Goal: Navigation & Orientation: Find specific page/section

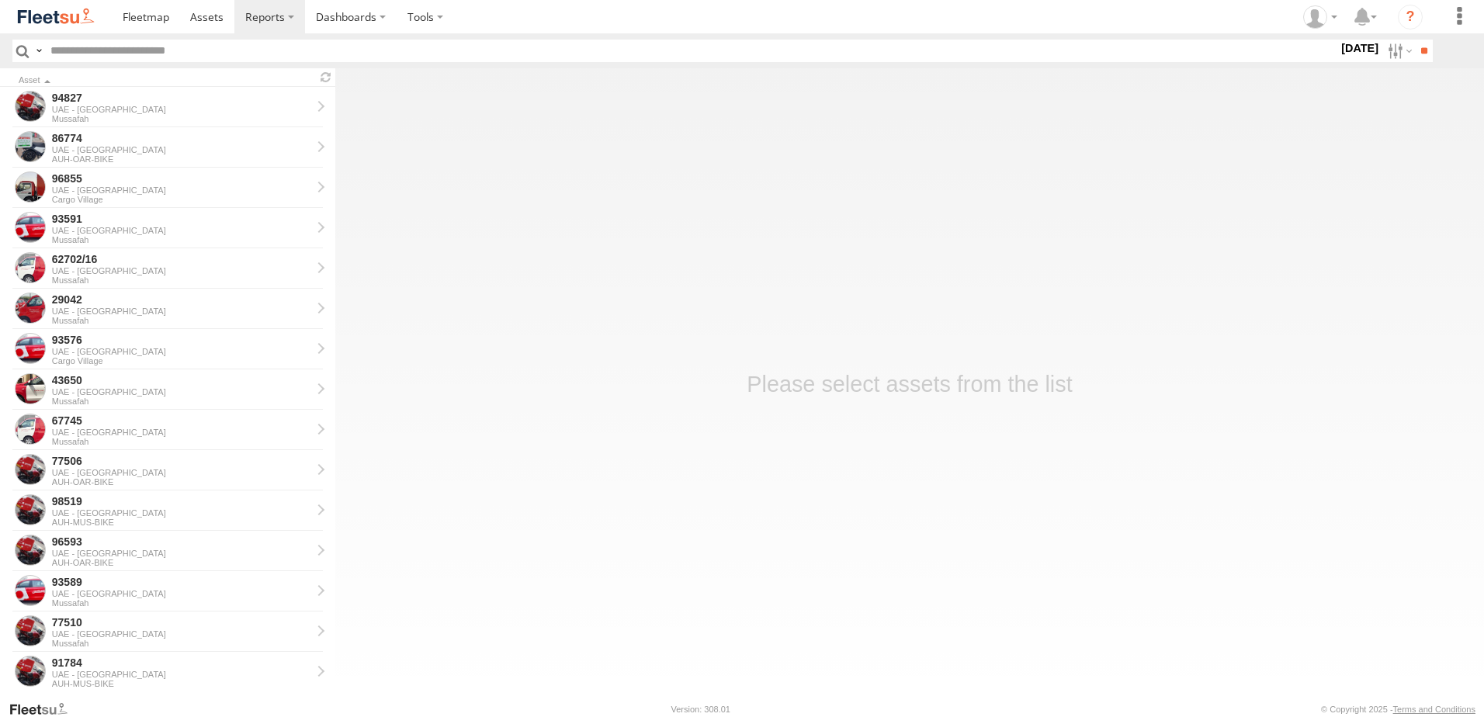
drag, startPoint x: 0, startPoint y: 0, endPoint x: 141, endPoint y: 55, distance: 151.6
click at [141, 55] on input "text" at bounding box center [691, 51] width 1294 height 23
paste input "*****"
click at [1415, 40] on input "**" at bounding box center [1424, 51] width 18 height 23
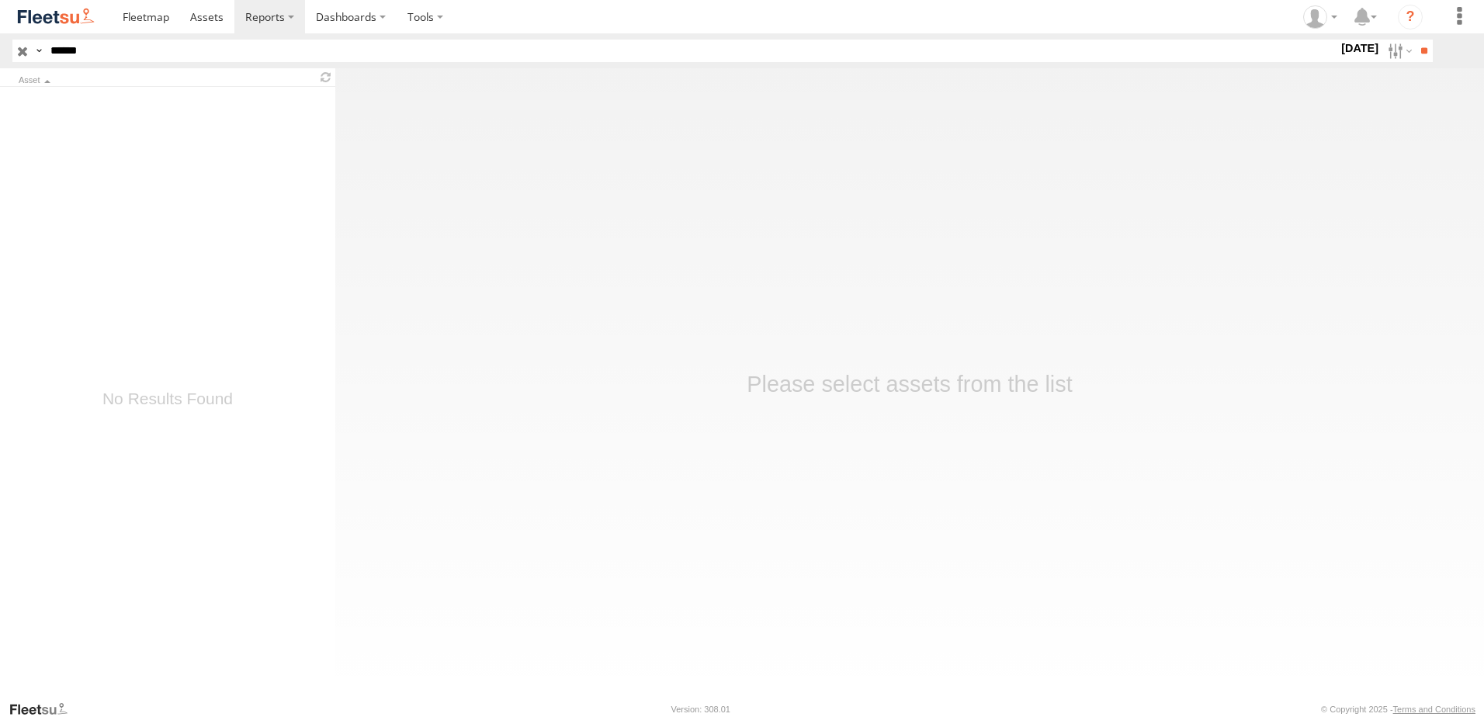
click at [130, 49] on input "*****" at bounding box center [691, 51] width 1294 height 23
type input "*****"
click at [1415, 40] on input "**" at bounding box center [1424, 51] width 18 height 23
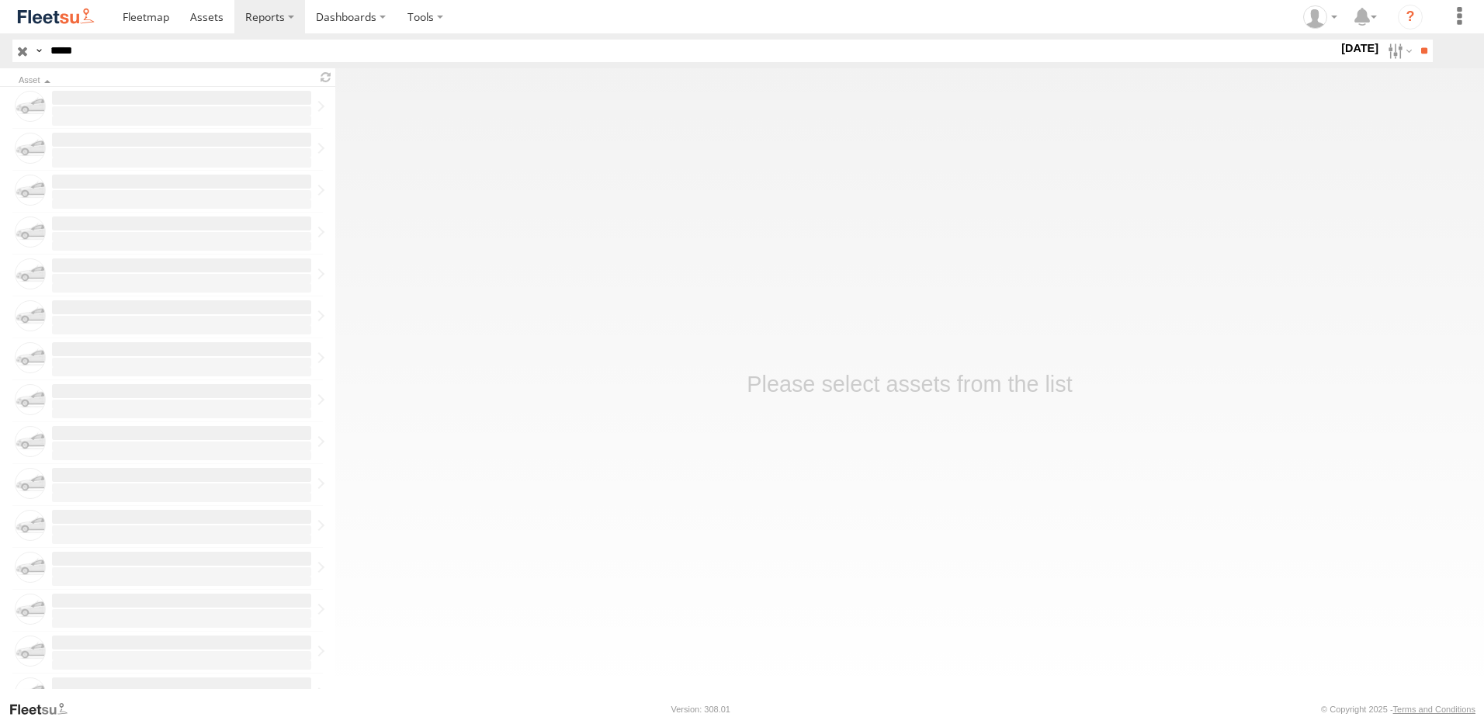
click at [1415, 40] on input "**" at bounding box center [1424, 51] width 18 height 23
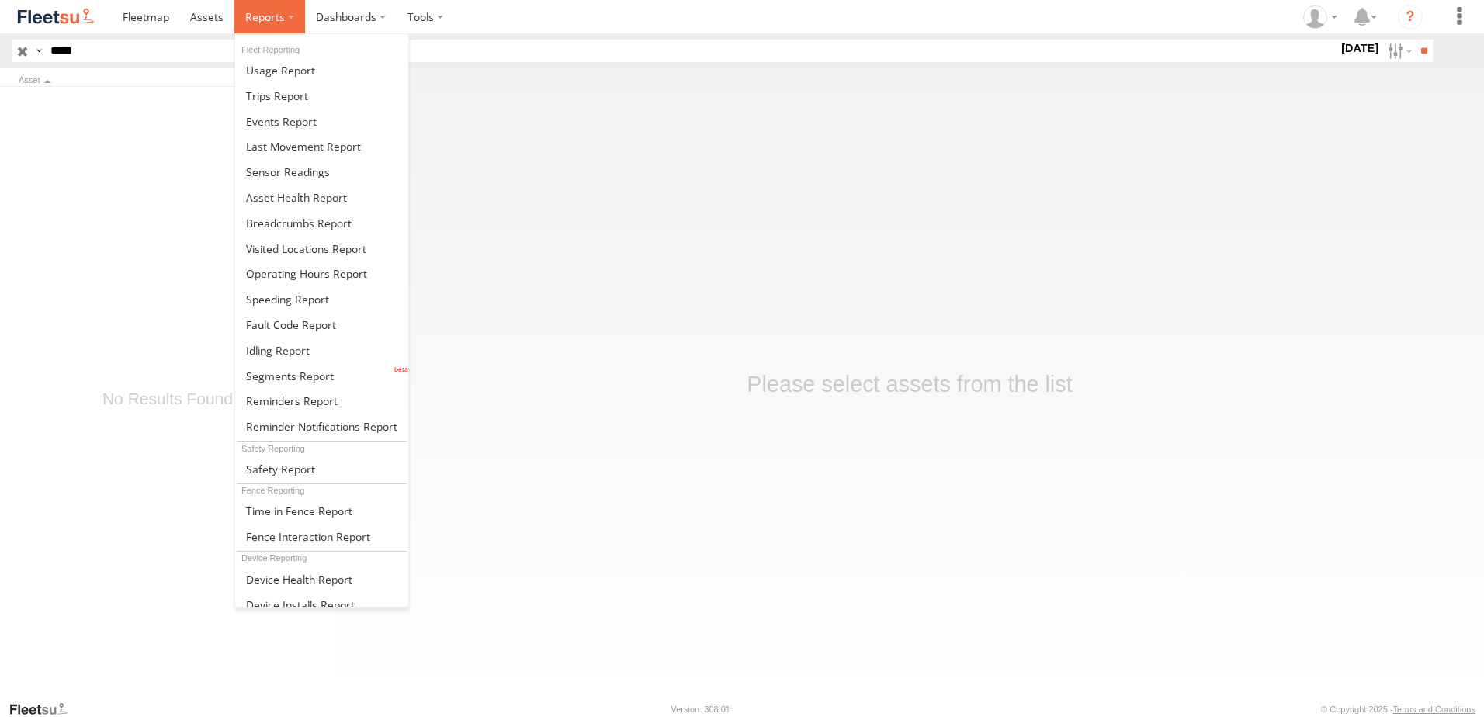
click at [282, 15] on span at bounding box center [265, 16] width 40 height 15
click at [313, 224] on span at bounding box center [299, 223] width 106 height 15
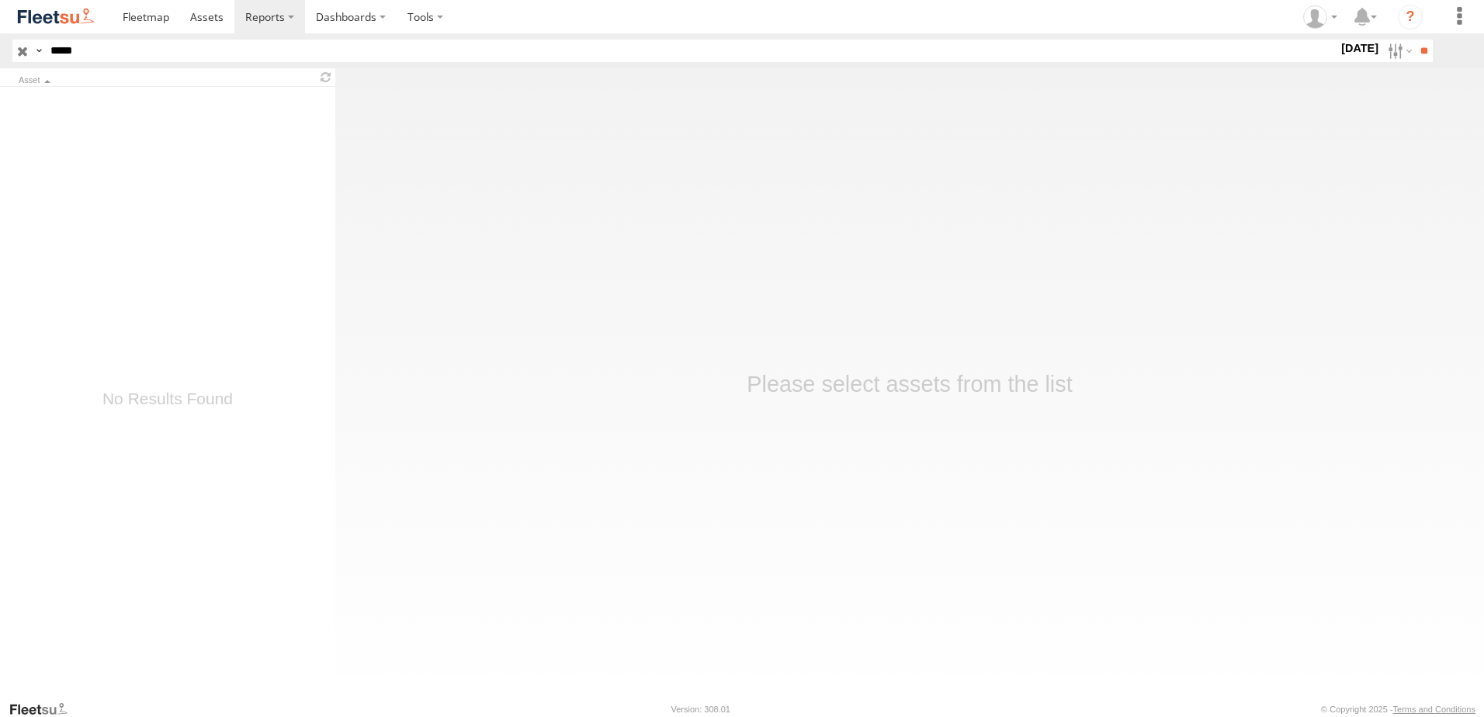
click at [1415, 40] on input "**" at bounding box center [1424, 51] width 18 height 23
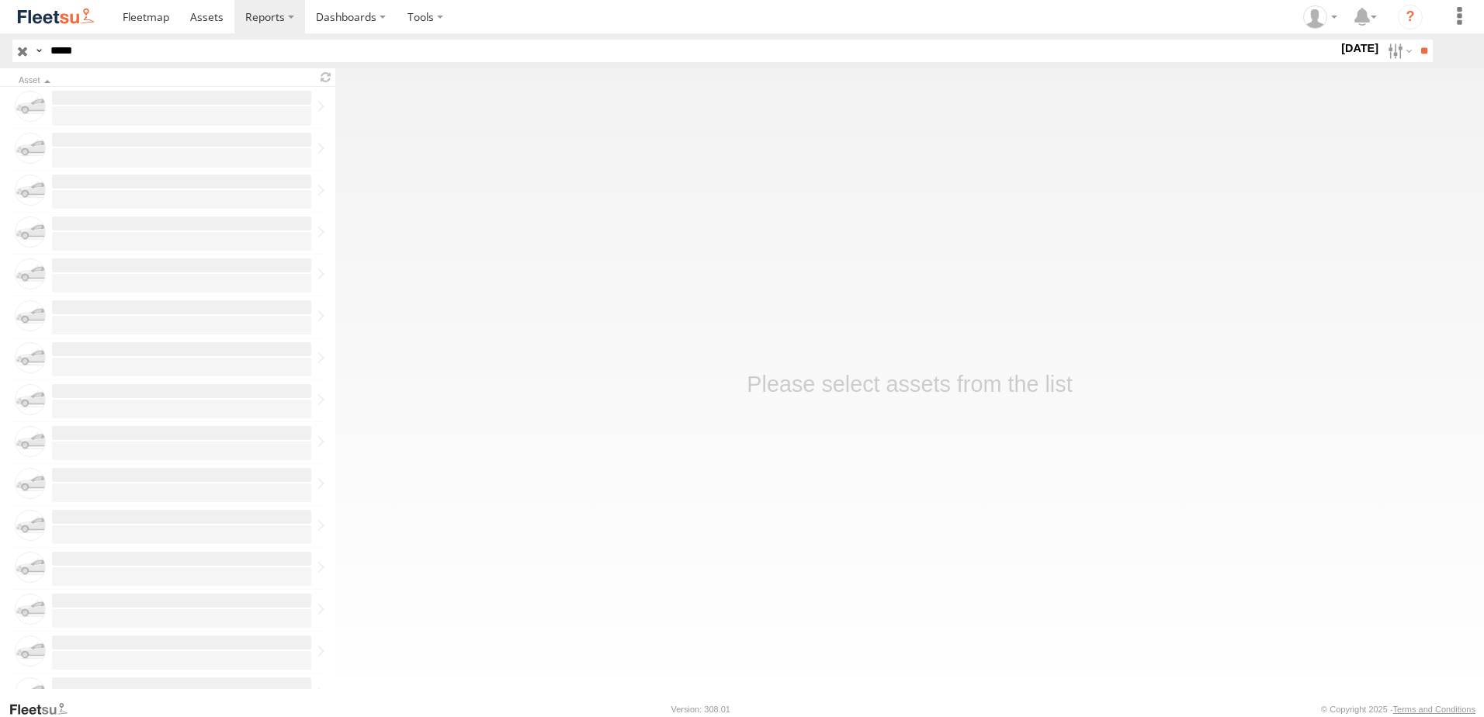
click at [1415, 40] on input "**" at bounding box center [1424, 51] width 18 height 23
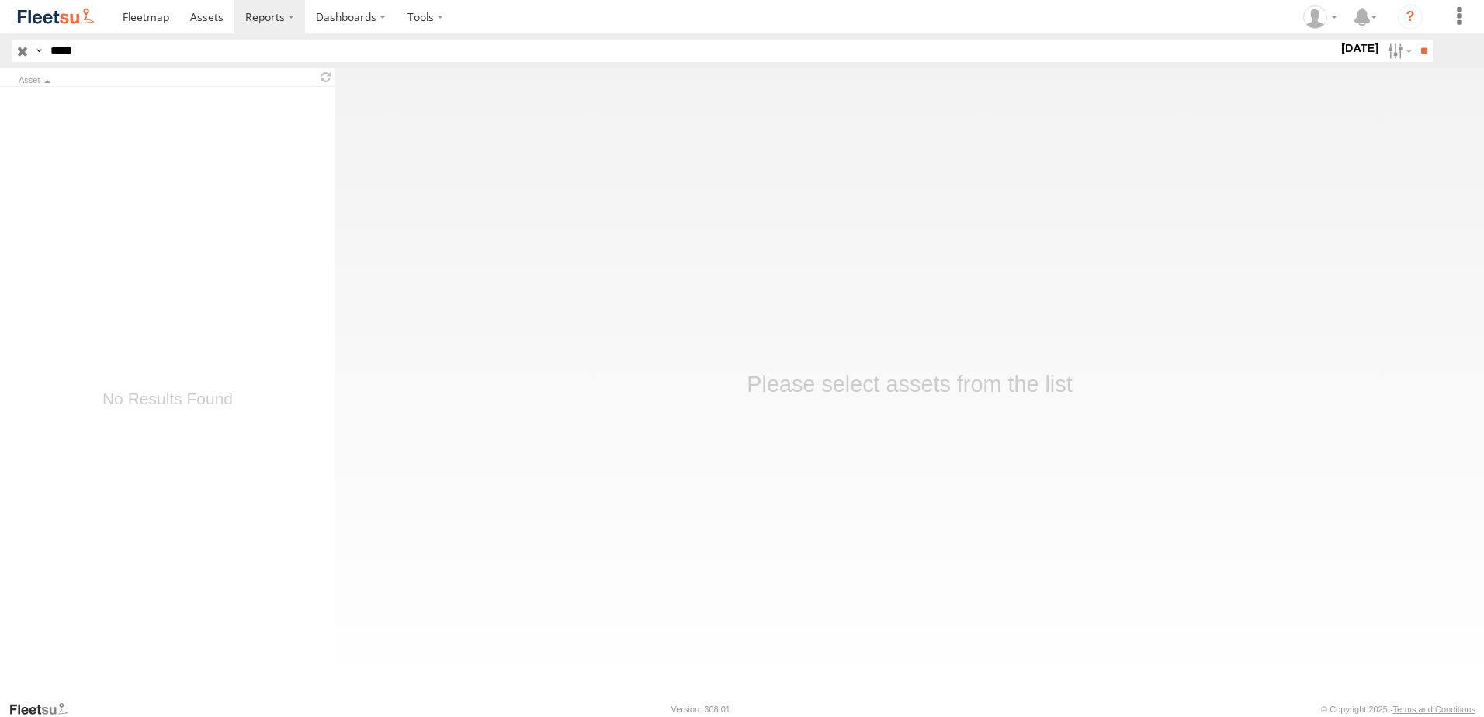
click at [1415, 40] on input "**" at bounding box center [1424, 51] width 18 height 23
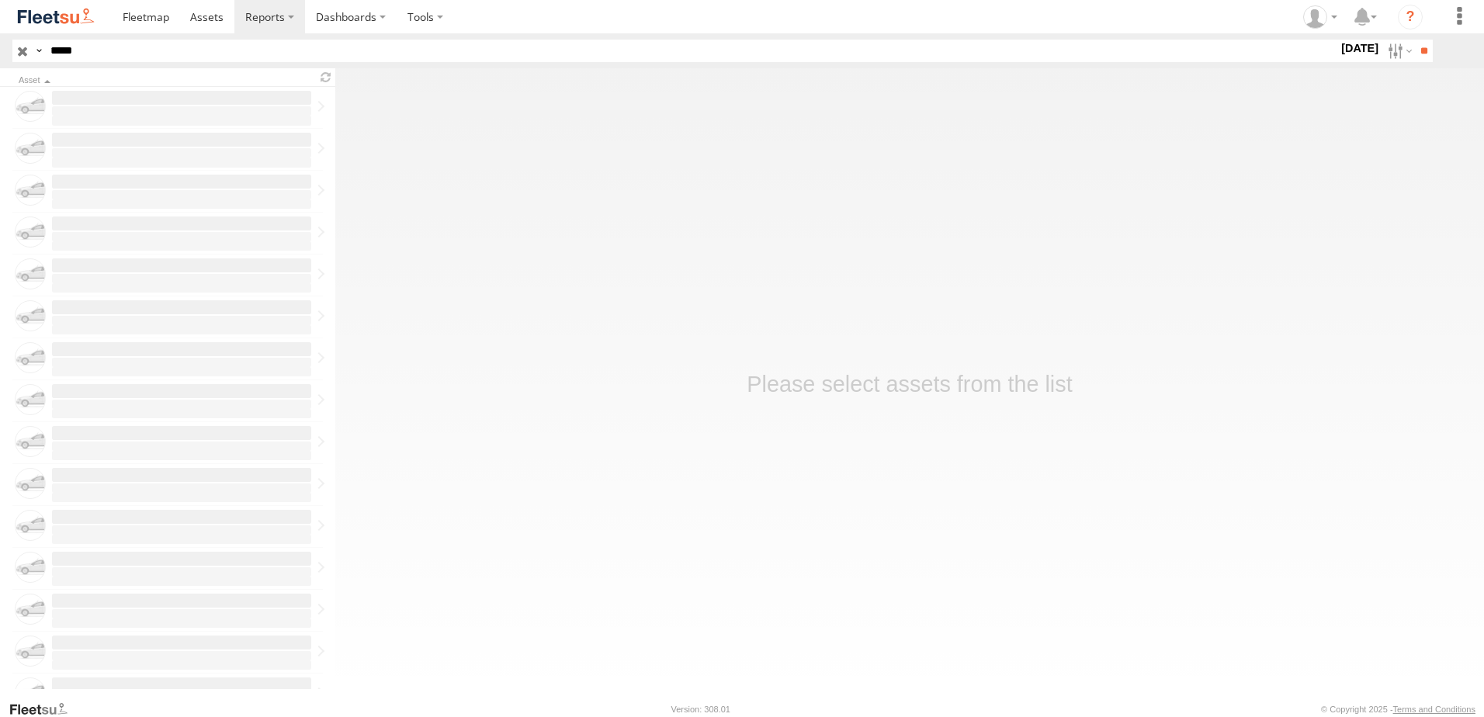
click at [1415, 40] on input "**" at bounding box center [1424, 51] width 18 height 23
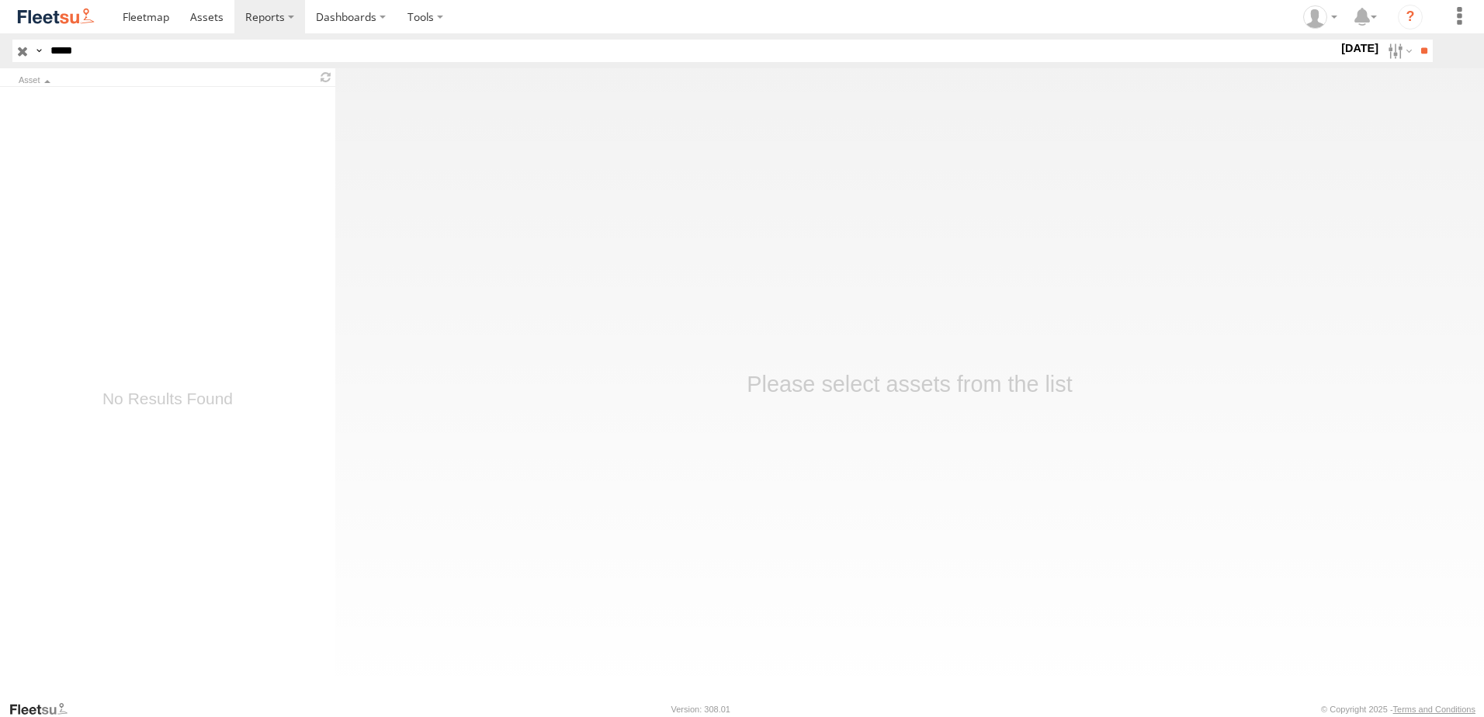
click at [21, 49] on input "button" at bounding box center [22, 51] width 20 height 23
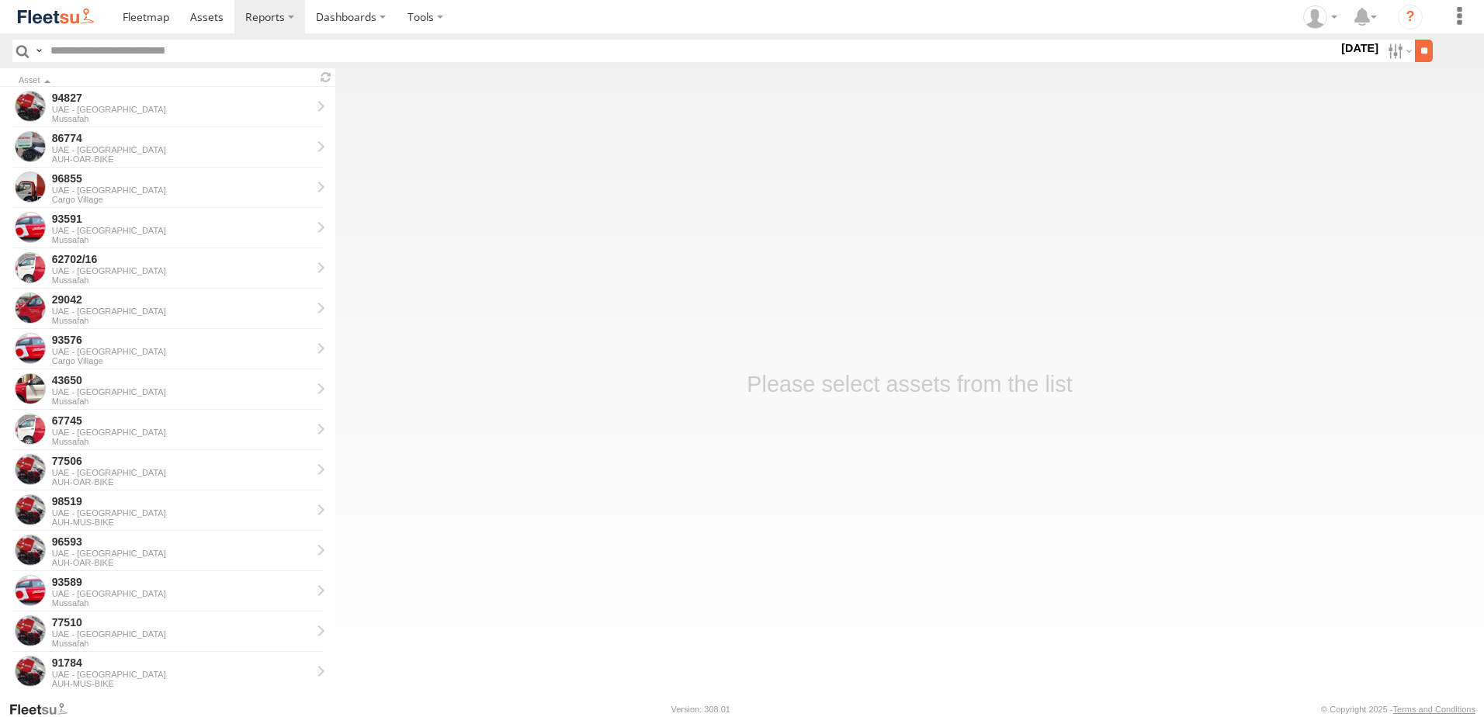
click at [1431, 57] on input "**" at bounding box center [1424, 51] width 18 height 23
click at [167, 12] on span at bounding box center [146, 16] width 47 height 15
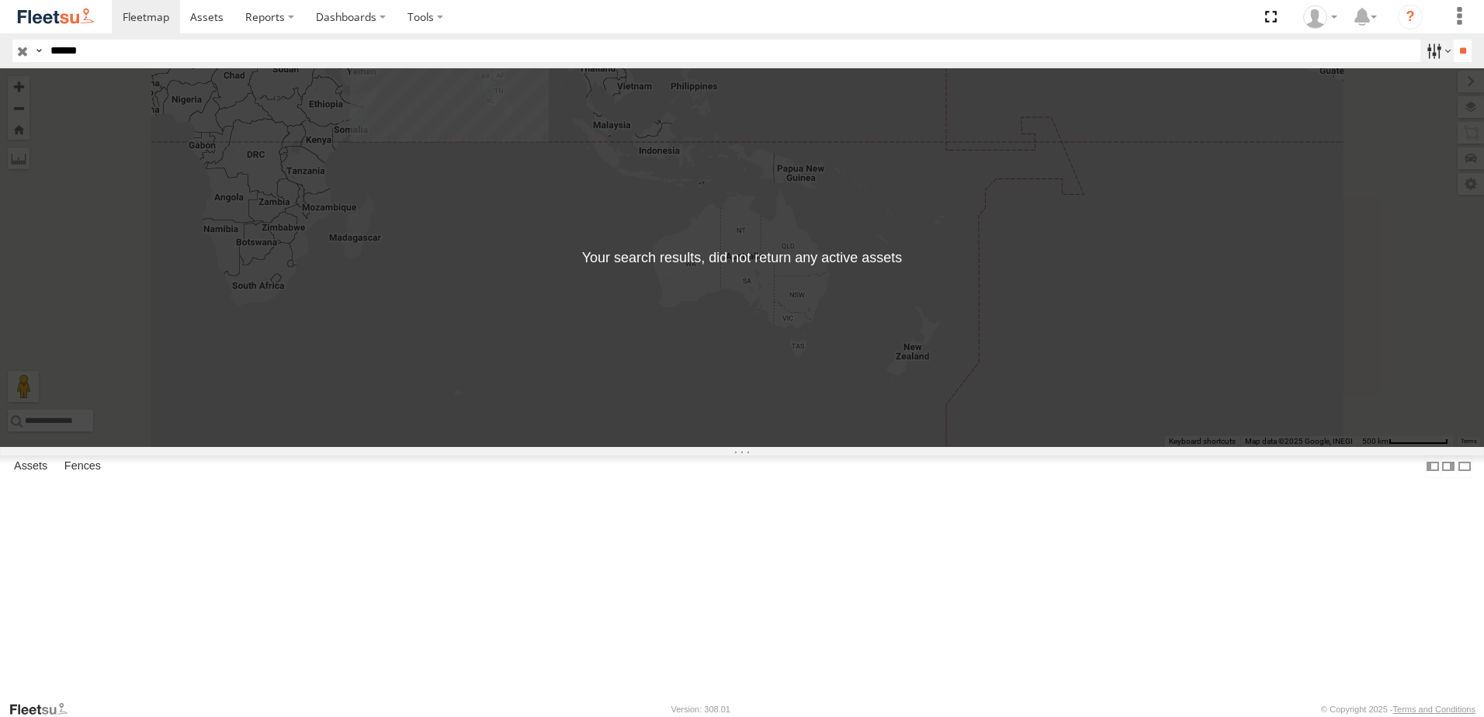
click at [1426, 45] on label at bounding box center [1436, 51] width 33 height 23
click at [1435, 46] on label at bounding box center [1436, 51] width 33 height 23
click at [0, 0] on span "AUH" at bounding box center [0, 0] width 0 height 0
click at [0, 0] on div "AUH-DXB" at bounding box center [0, 0] width 0 height 0
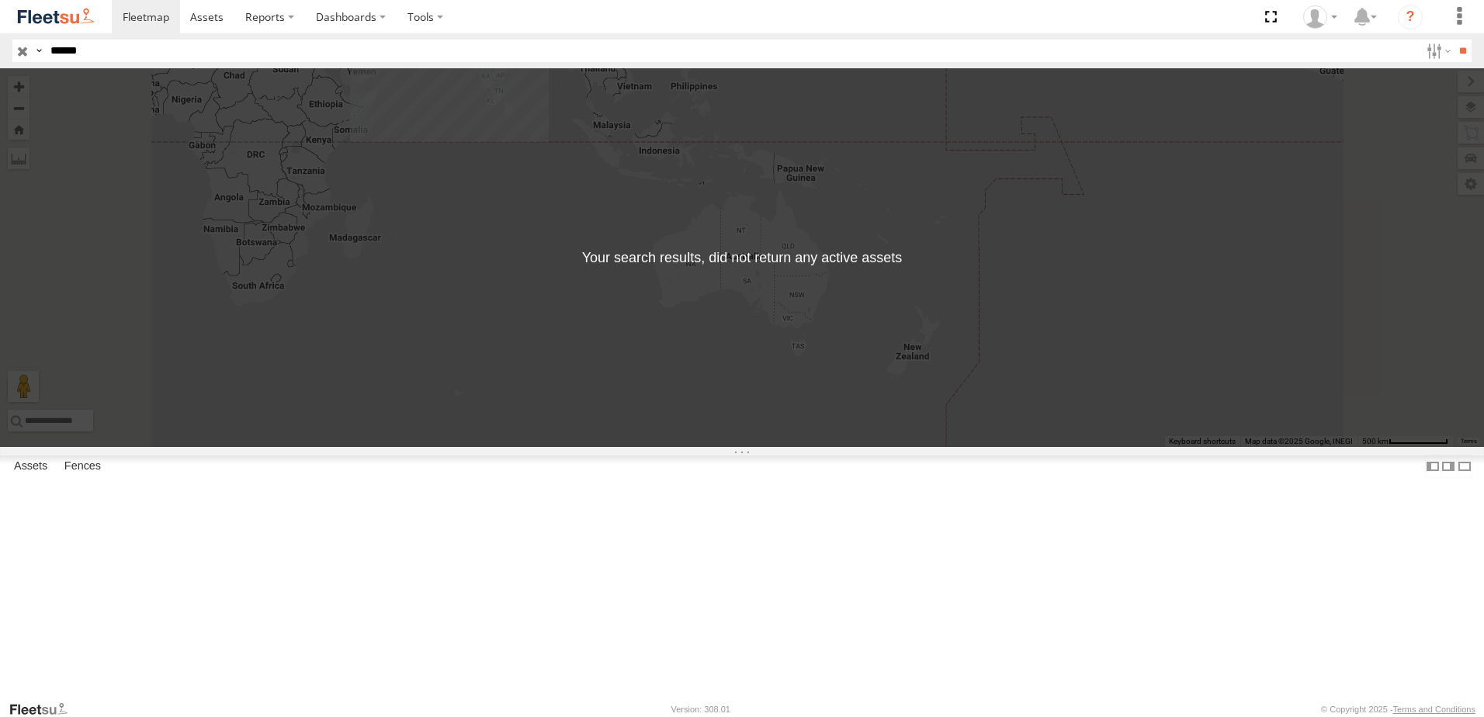
click at [0, 0] on span "AUH-DXB" at bounding box center [0, 0] width 0 height 0
click at [0, 0] on span "AUH-MUS-BIKE" at bounding box center [0, 0] width 0 height 0
click at [0, 0] on span "AUH-OAR-BIKE" at bounding box center [0, 0] width 0 height 0
click at [0, 0] on span "Cargo Village" at bounding box center [0, 0] width 0 height 0
click at [0, 0] on span "Defleeted Vehicles AUH" at bounding box center [0, 0] width 0 height 0
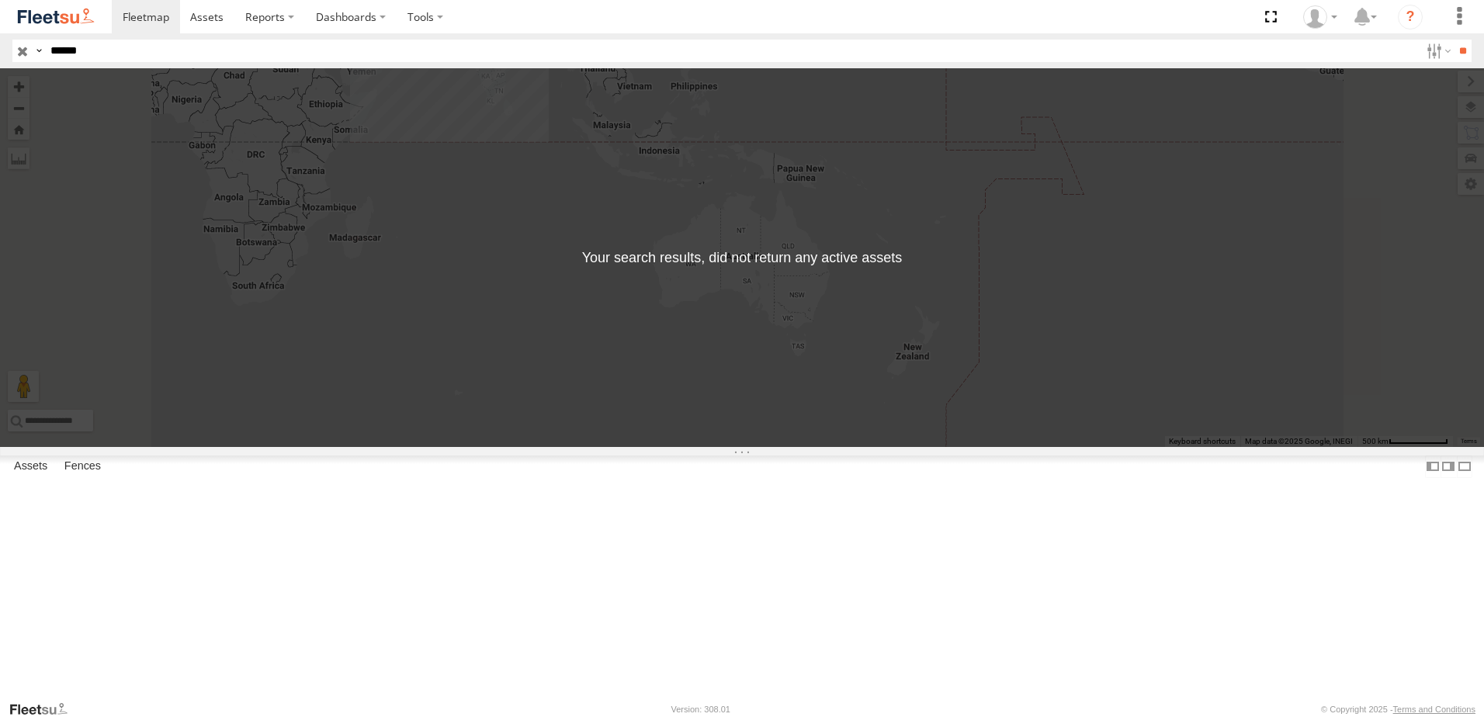
click at [0, 0] on span "Mussafah" at bounding box center [0, 0] width 0 height 0
drag, startPoint x: 1458, startPoint y: 54, endPoint x: 1447, endPoint y: 54, distance: 10.9
click at [1458, 54] on input "**" at bounding box center [1463, 51] width 18 height 23
click at [908, 249] on div "← Move left → Move right ↑ Move up ↓ Move down + Zoom in - Zoom out Home Jump l…" at bounding box center [742, 257] width 1484 height 379
click at [144, 64] on header "Search Query Asset ID Asset Label Registration Manufacturer Model VIN Job ID" at bounding box center [742, 50] width 1484 height 35
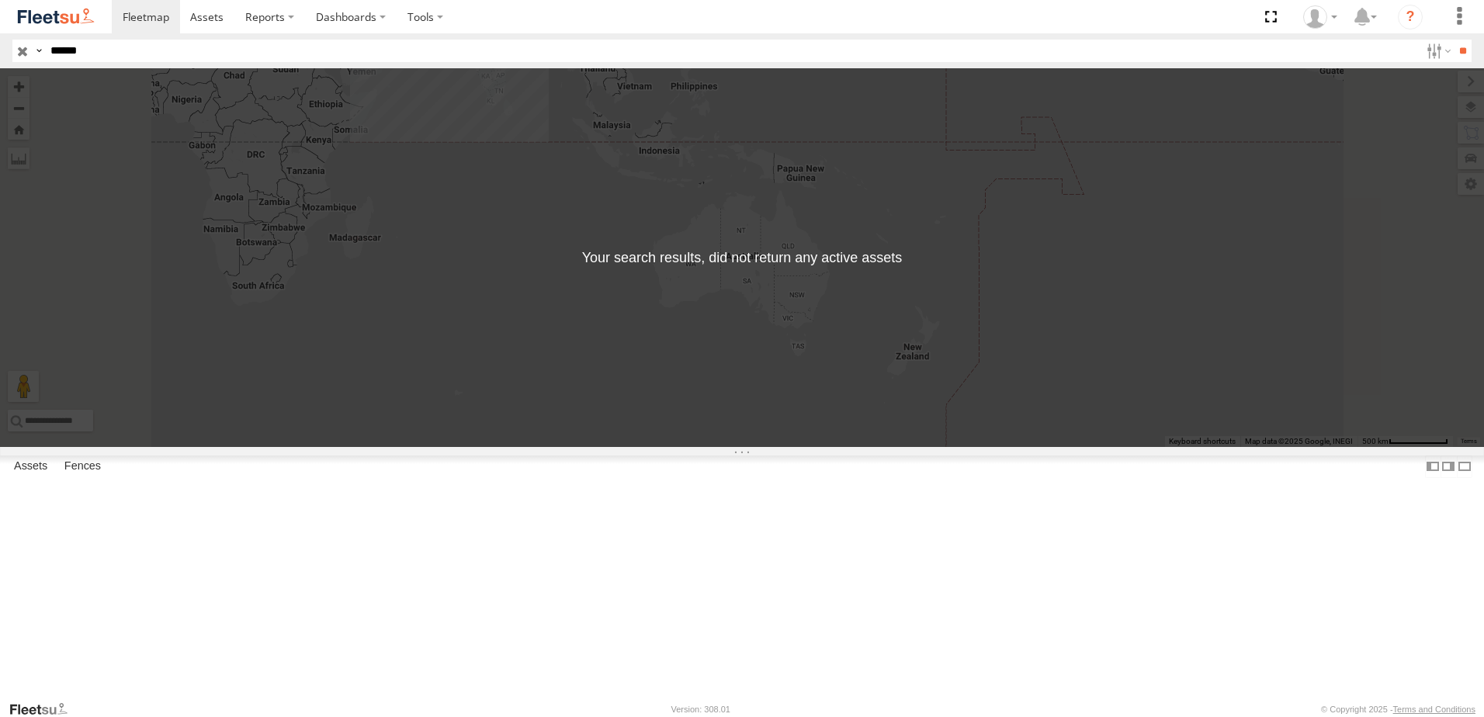
click at [143, 56] on input "*****" at bounding box center [731, 51] width 1375 height 23
type input "*"
click at [1454, 40] on input "**" at bounding box center [1463, 51] width 18 height 23
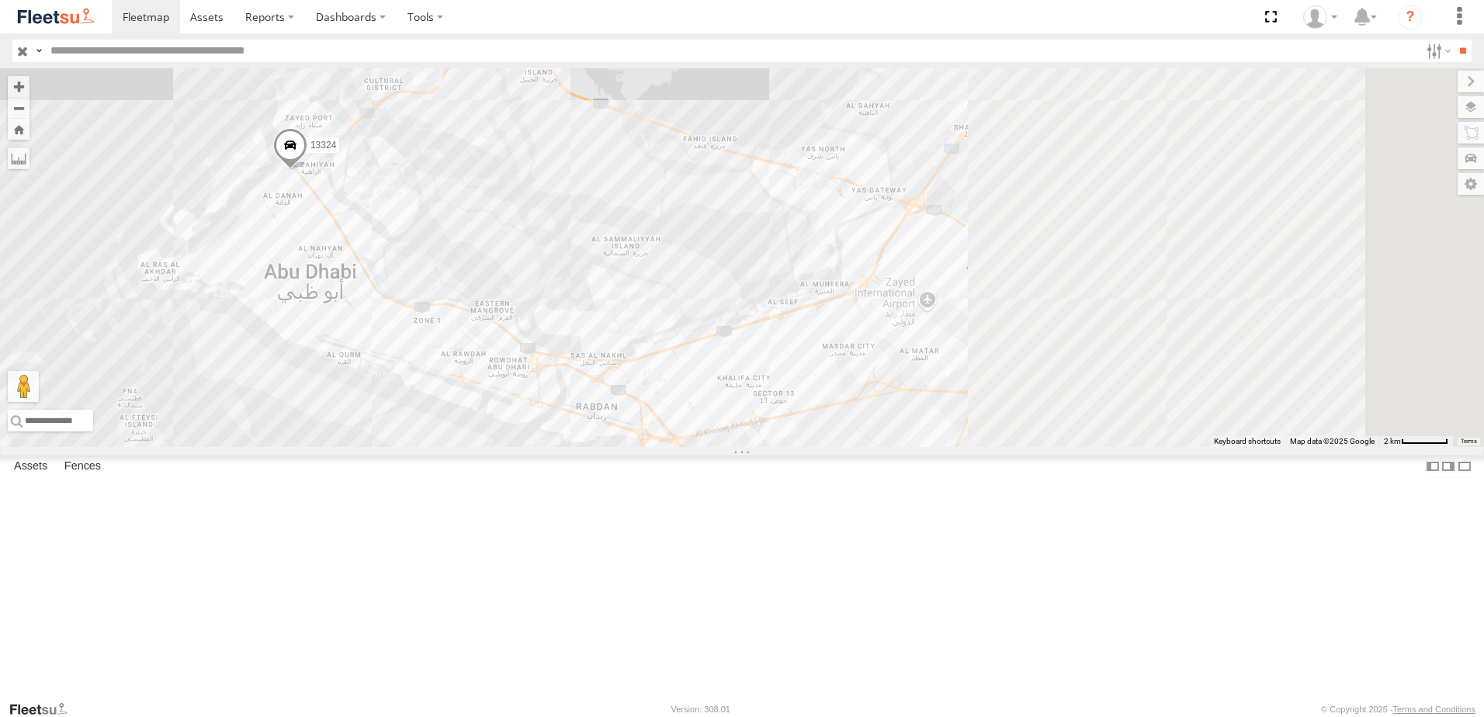
drag, startPoint x: 1088, startPoint y: 328, endPoint x: 511, endPoint y: 317, distance: 576.7
click at [511, 317] on div "13324" at bounding box center [742, 257] width 1484 height 379
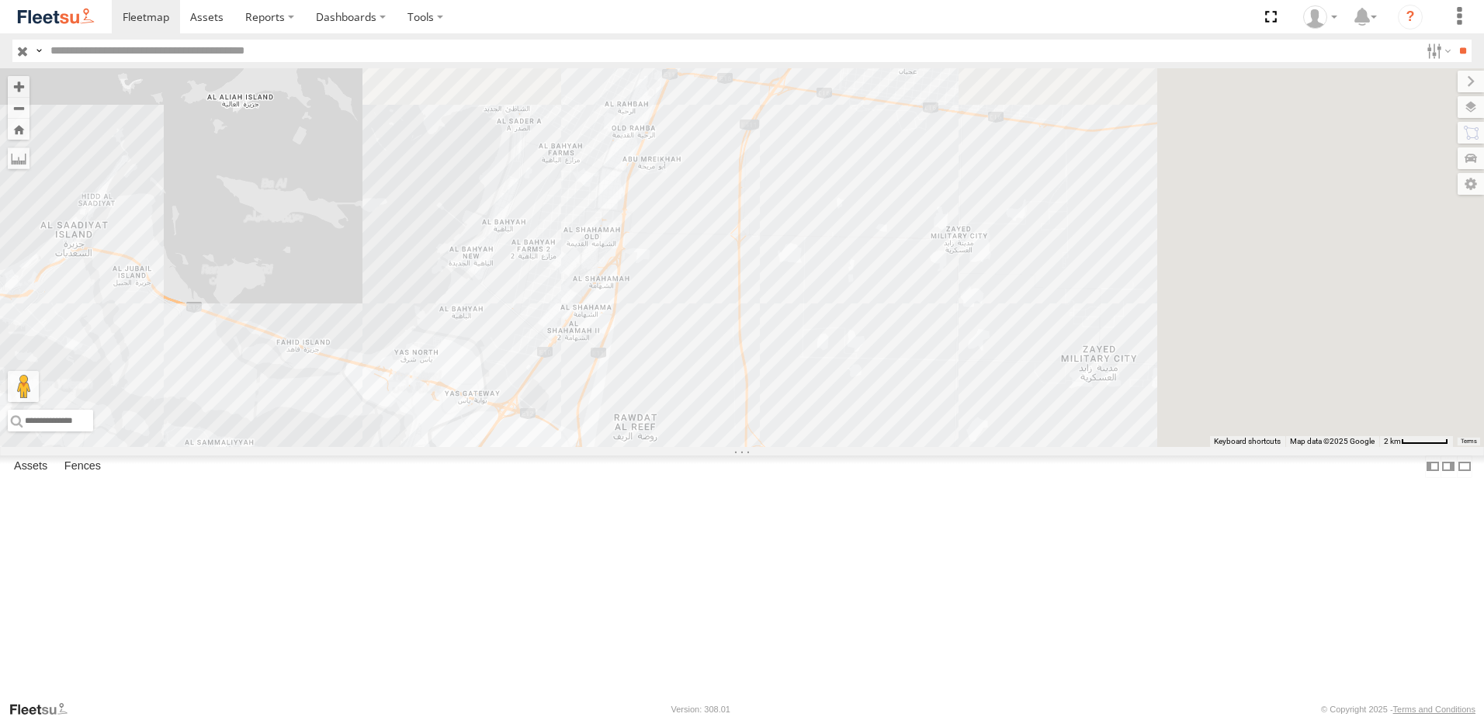
drag, startPoint x: 993, startPoint y: 272, endPoint x: 733, endPoint y: 420, distance: 298.2
click at [733, 420] on div "13324" at bounding box center [742, 257] width 1484 height 379
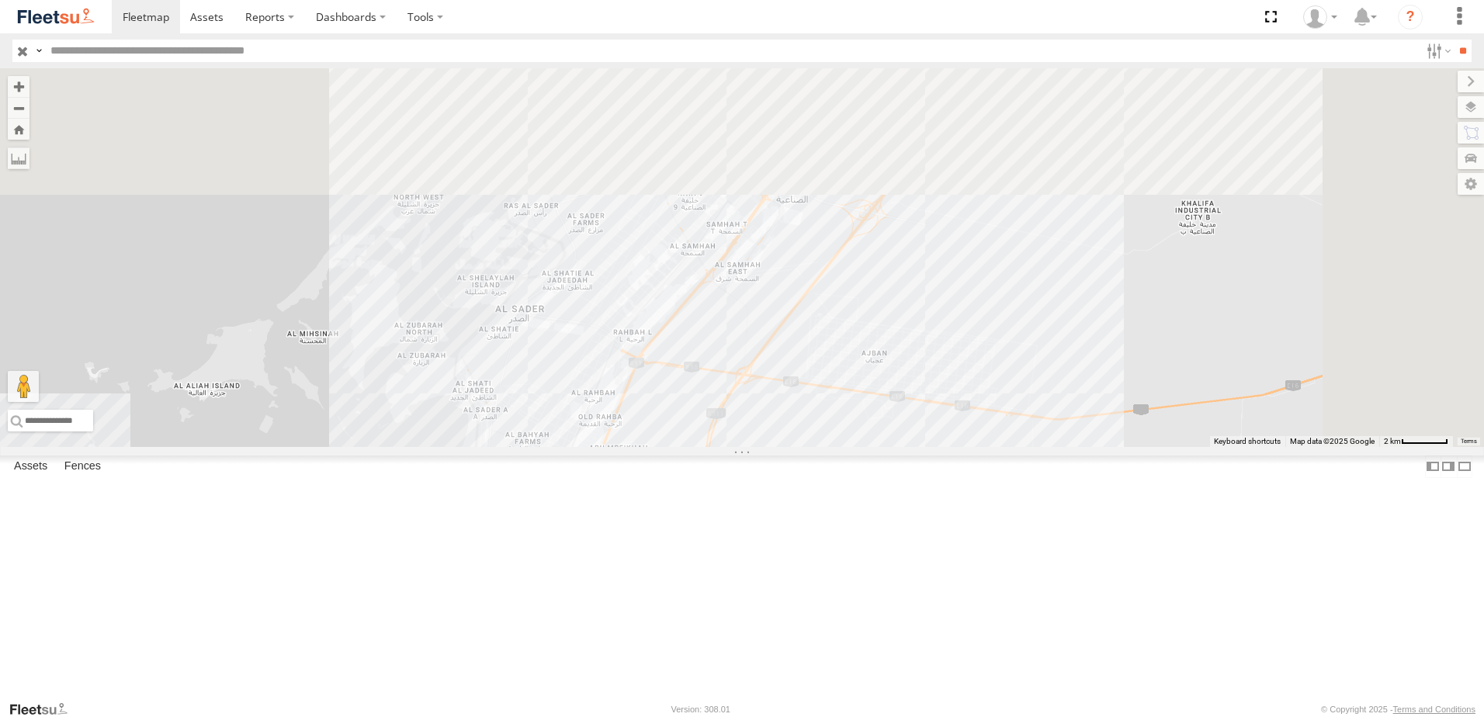
drag, startPoint x: 934, startPoint y: 373, endPoint x: 893, endPoint y: 499, distance: 132.0
click at [893, 447] on div "13324" at bounding box center [742, 257] width 1484 height 379
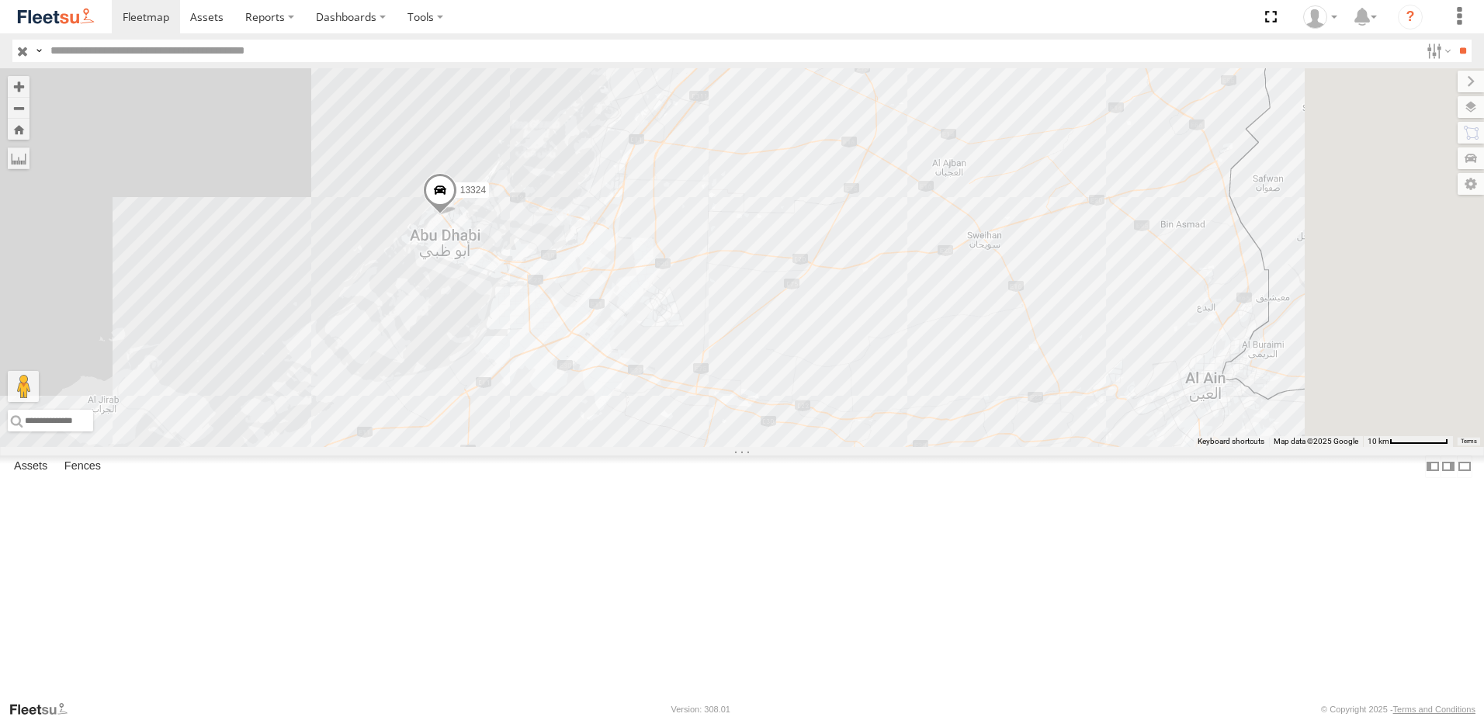
drag, startPoint x: 977, startPoint y: 477, endPoint x: 851, endPoint y: 258, distance: 251.7
click at [851, 254] on div "13324" at bounding box center [742, 257] width 1484 height 379
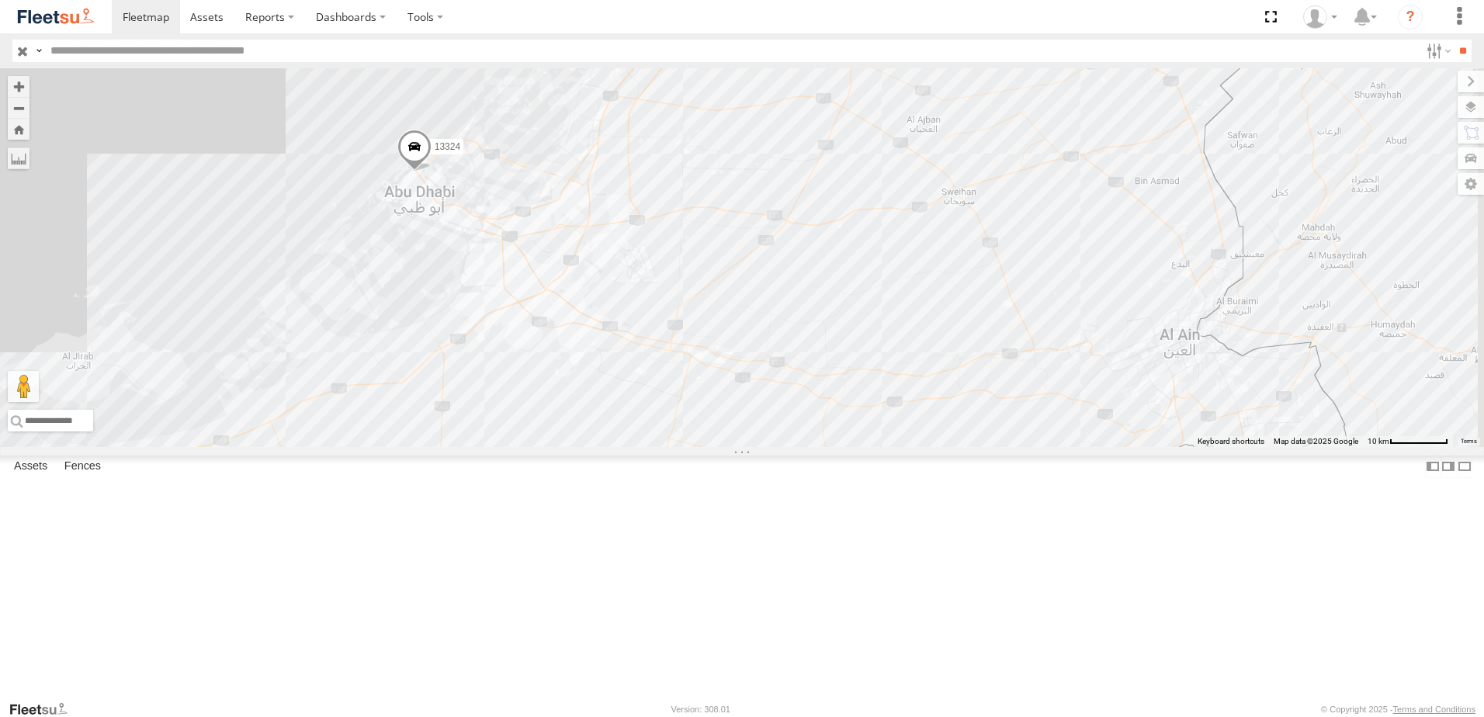
click at [288, 63] on header "Search Query Asset ID Asset Label Registration Manufacturer Model VIN Job ID" at bounding box center [742, 50] width 1484 height 35
click at [289, 58] on input "text" at bounding box center [731, 51] width 1375 height 23
click at [1467, 50] on input "**" at bounding box center [1463, 51] width 18 height 23
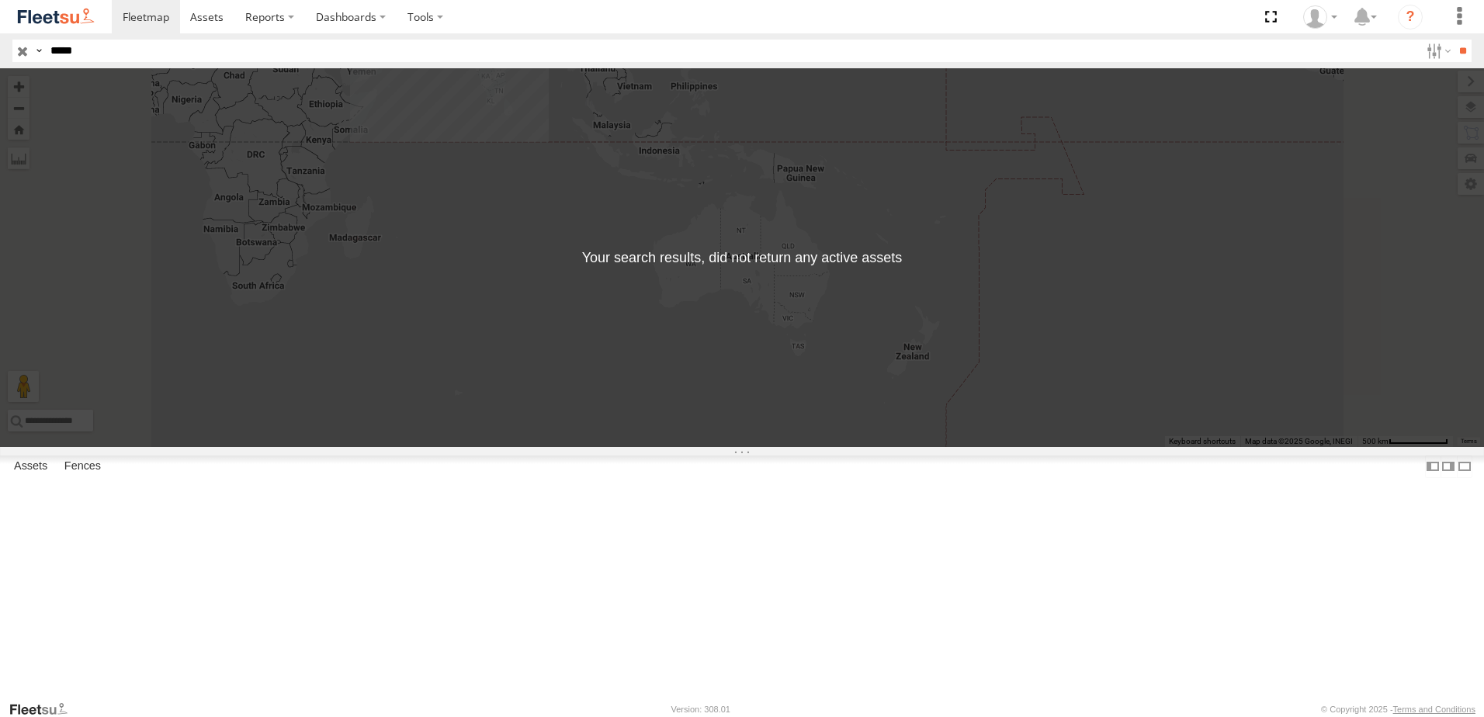
click at [26, 50] on input "button" at bounding box center [22, 51] width 20 height 23
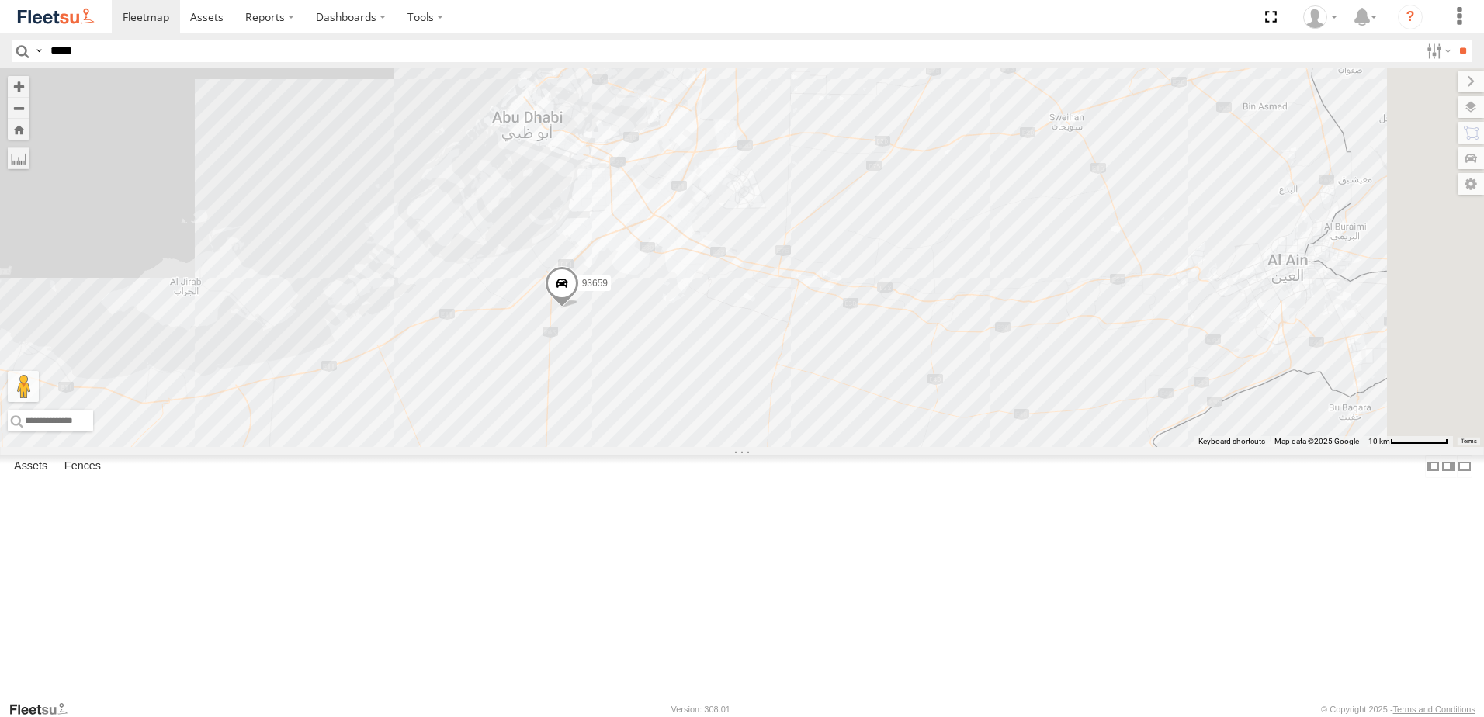
drag, startPoint x: 1120, startPoint y: 304, endPoint x: 159, endPoint y: 426, distance: 968.5
click at [159, 426] on main "← Move left → Move right ↑ Move up ↓ Move down + Zoom in - Zoom out Home Jump l…" at bounding box center [742, 384] width 1484 height 632
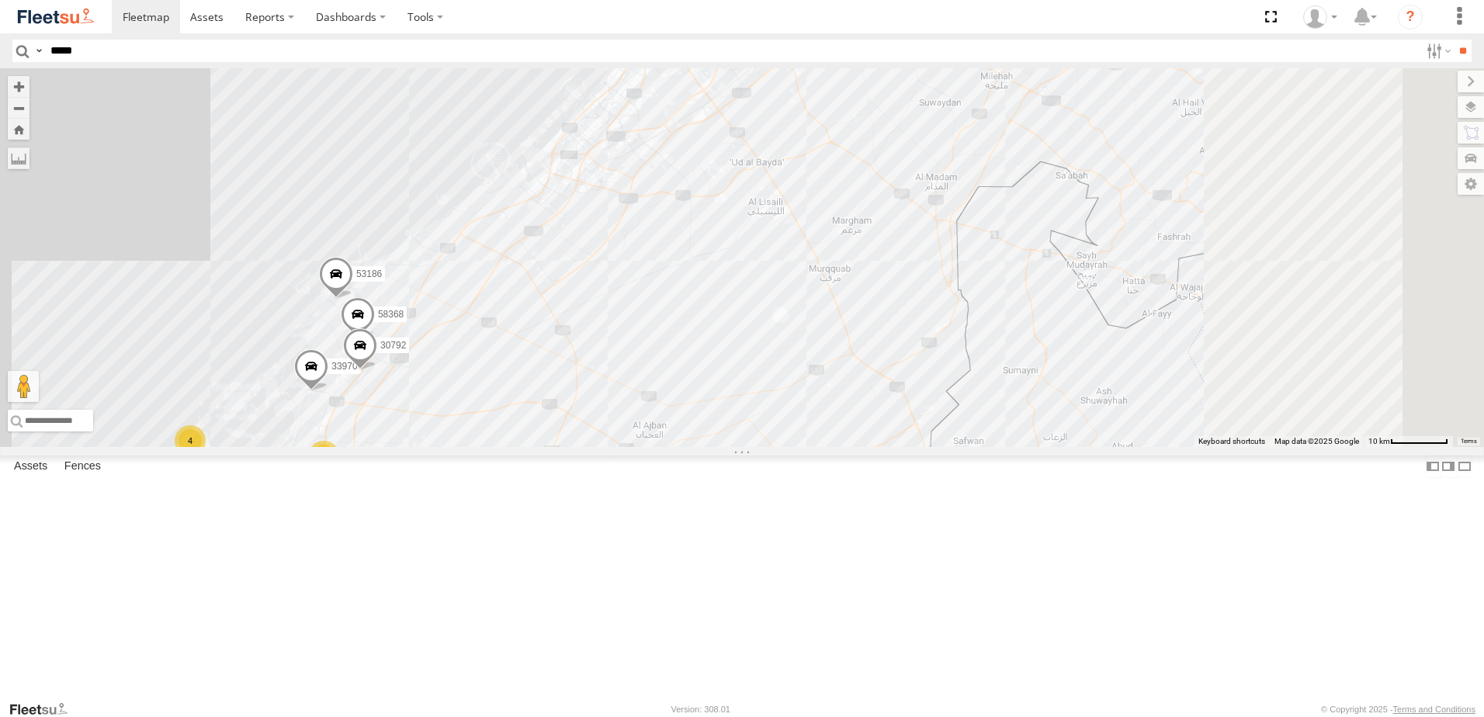
drag, startPoint x: 927, startPoint y: 224, endPoint x: 601, endPoint y: 565, distance: 471.5
click at [598, 447] on div "30427 93668 93660 30426 93664 88129 93591 33970 93659 53186 93586-auh 2 2 7 46 …" at bounding box center [742, 257] width 1484 height 379
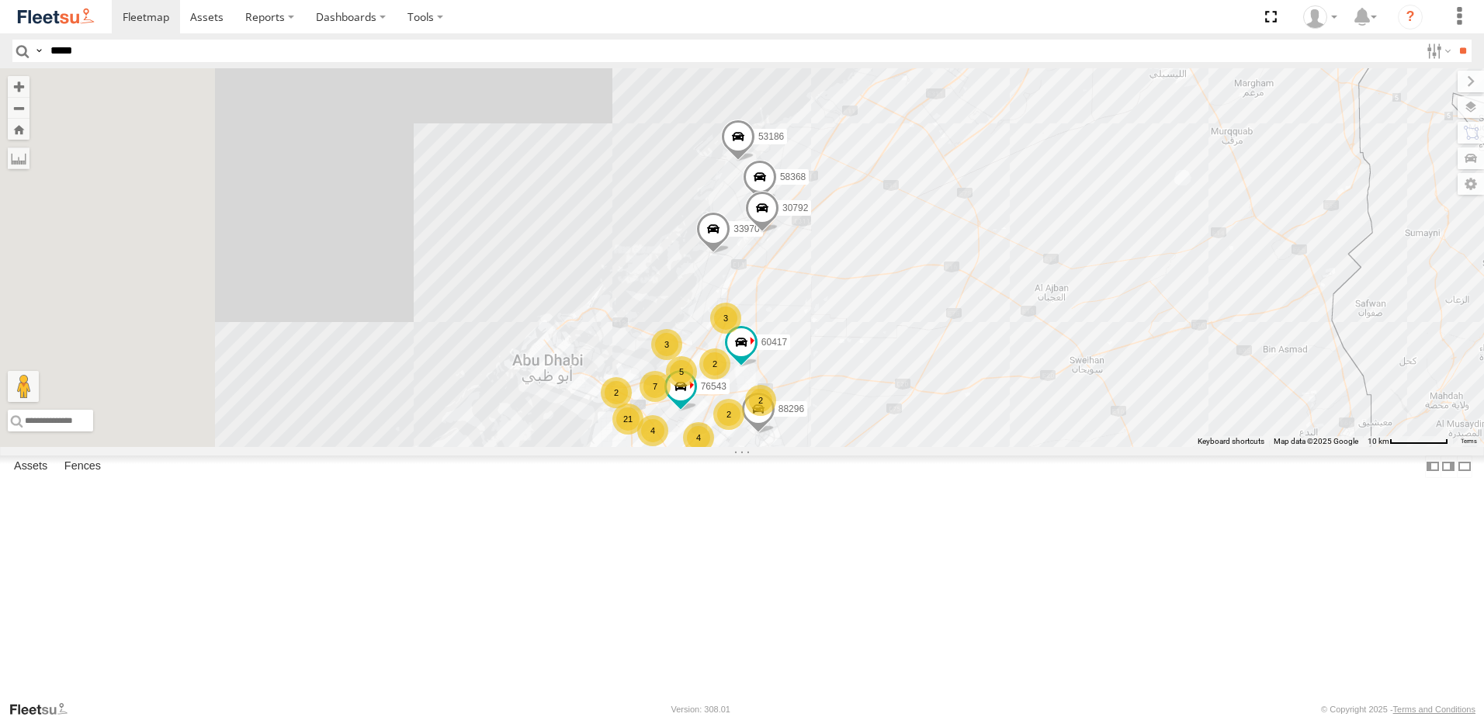
drag, startPoint x: 573, startPoint y: 549, endPoint x: 1010, endPoint y: 395, distance: 464.2
click at [1019, 390] on div "30427 93668 93660 30426 93664 88129 93591 33970 93659 53186 93586-auh 16884/T 9…" at bounding box center [742, 257] width 1484 height 379
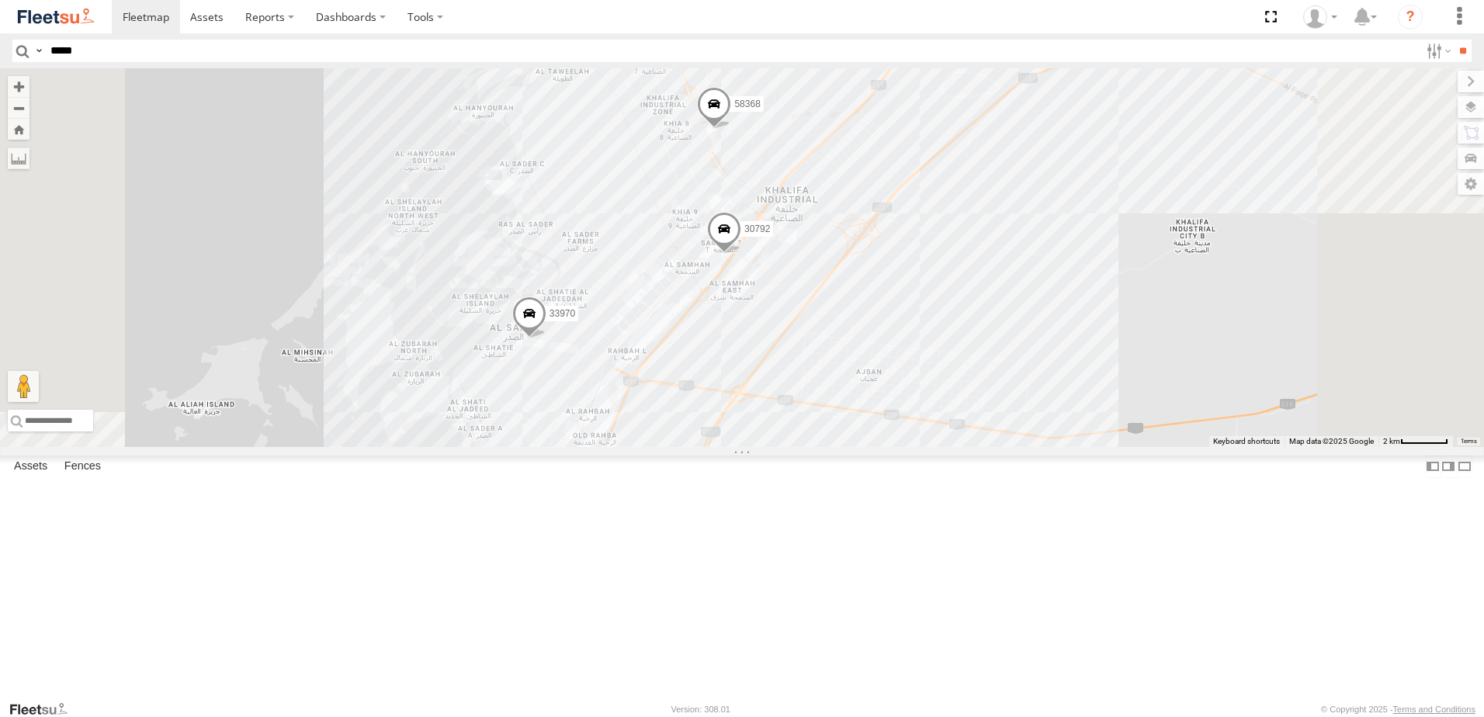
drag, startPoint x: 992, startPoint y: 307, endPoint x: 927, endPoint y: 452, distance: 158.8
click at [928, 447] on div "30427 93668 93660 30426 93664 88129 93591 33970 93659 53186 93586-auh 16884/T 9…" at bounding box center [742, 257] width 1484 height 379
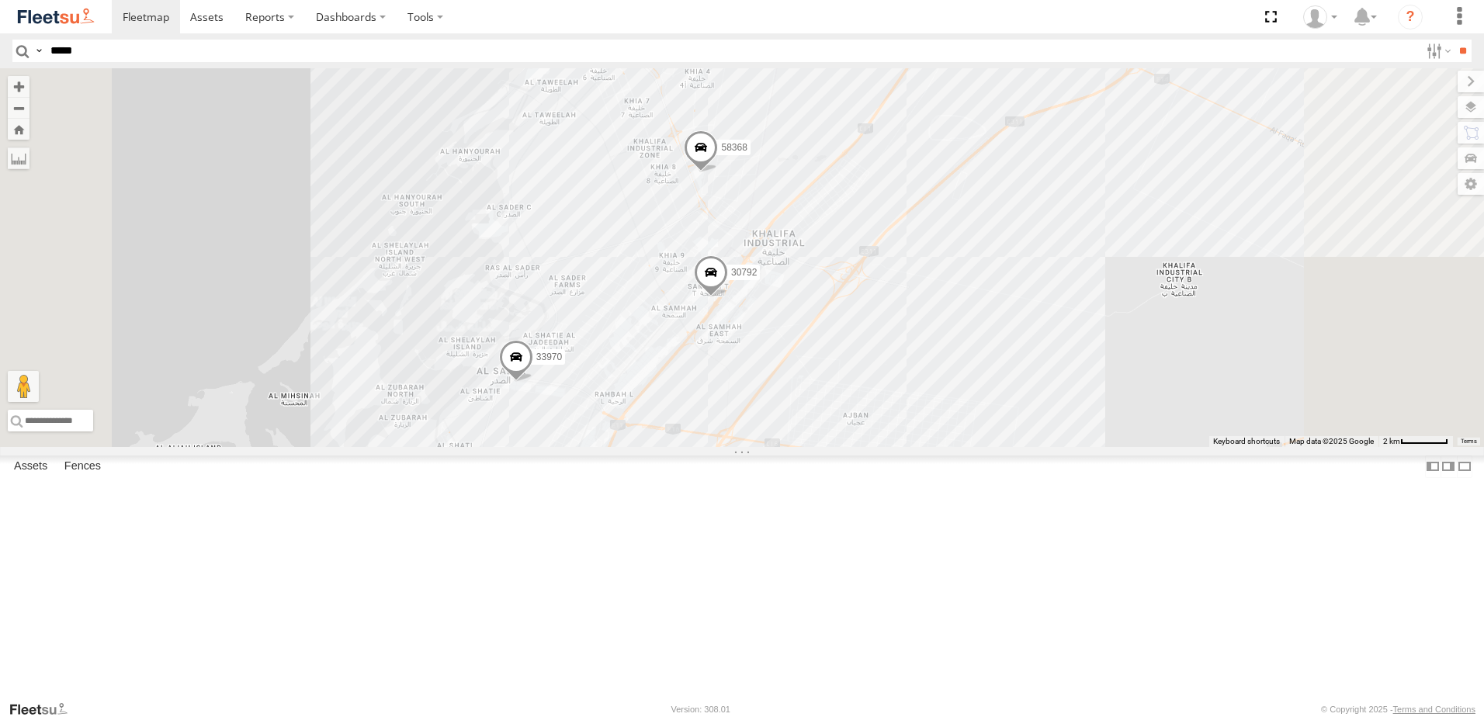
click at [728, 297] on span at bounding box center [711, 276] width 34 height 42
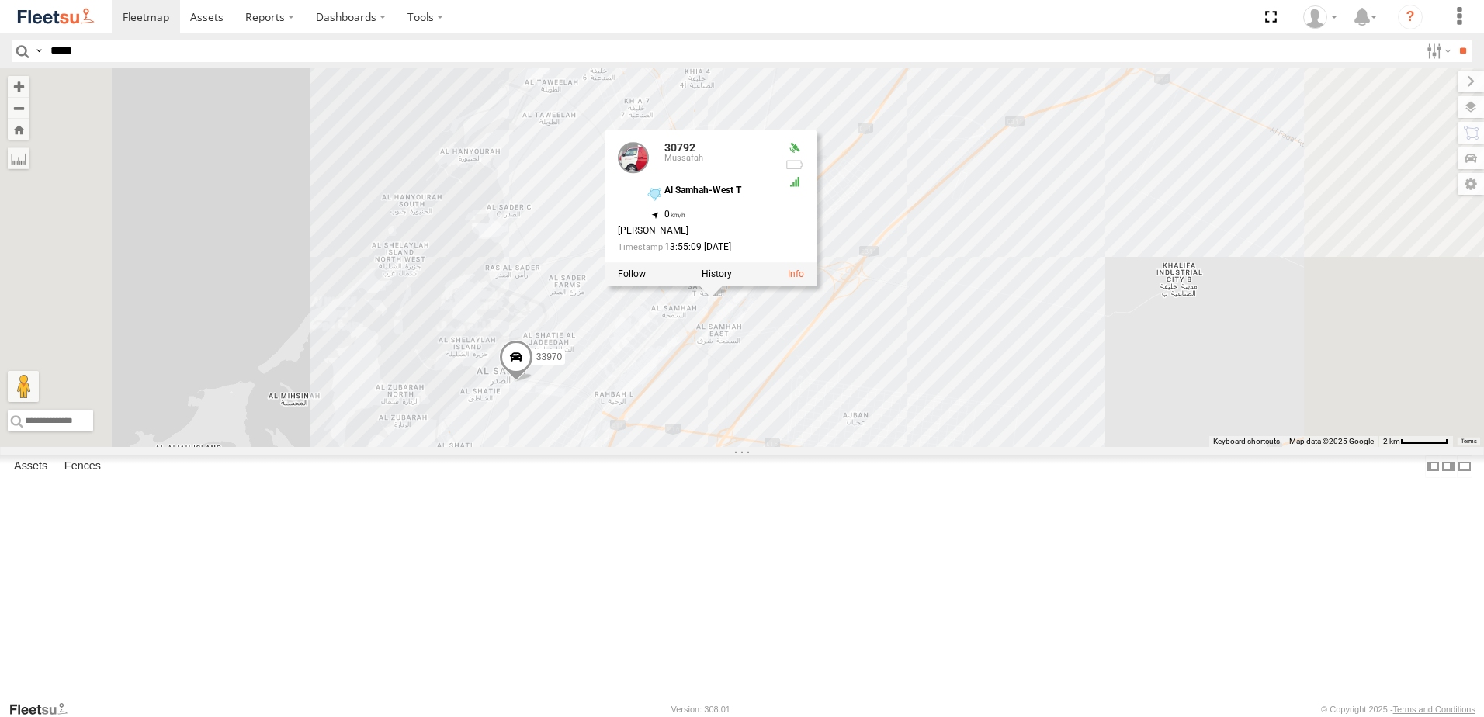
click at [1125, 447] on div "30427 93668 93660 30426 93664 88129 93591 33970 93659 53186 93586-auh 16884/T 9…" at bounding box center [742, 257] width 1484 height 379
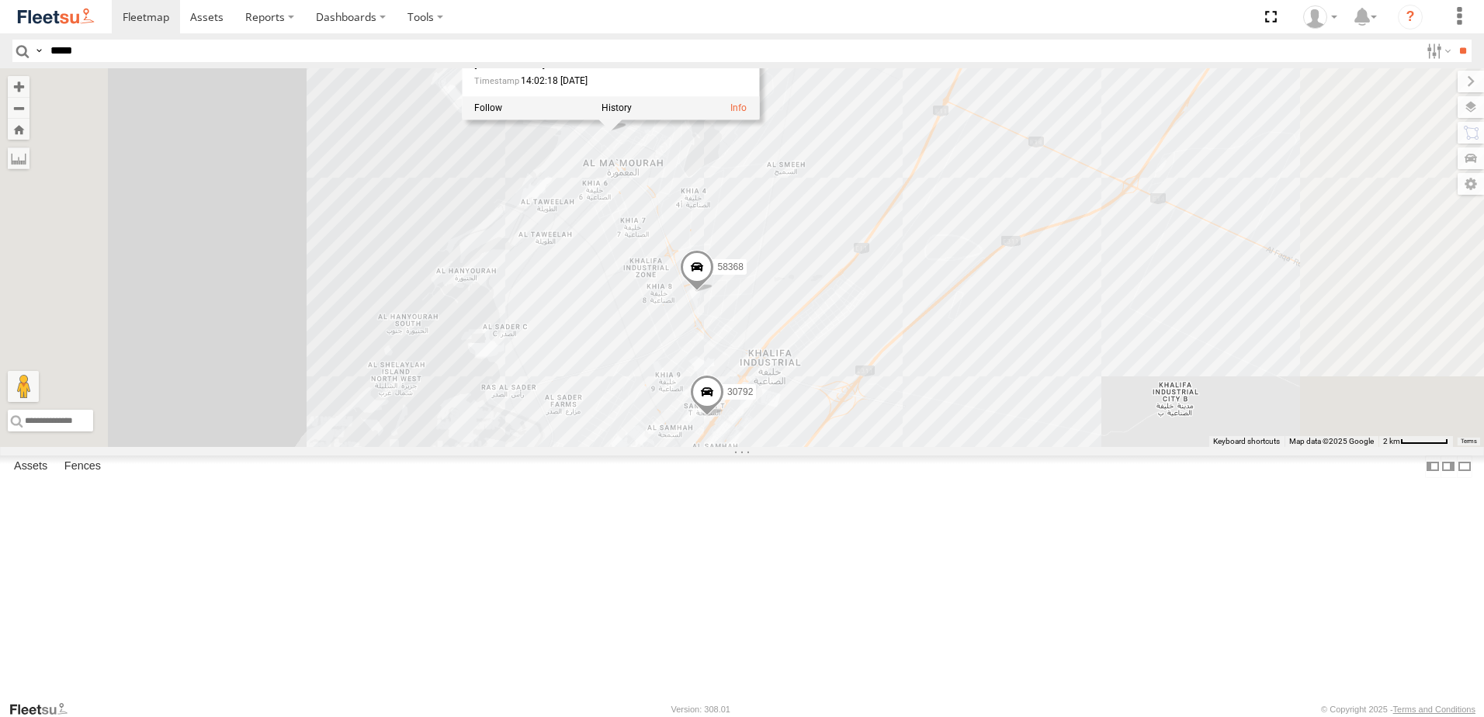
drag, startPoint x: 1031, startPoint y: 150, endPoint x: 1025, endPoint y: 275, distance: 125.1
click at [1025, 275] on div "30427 93668 93660 30426 93664 88129 93591 33970 93659 53186 93586-auh 16884/T 9…" at bounding box center [742, 257] width 1484 height 379
click at [714, 293] on span at bounding box center [697, 272] width 34 height 42
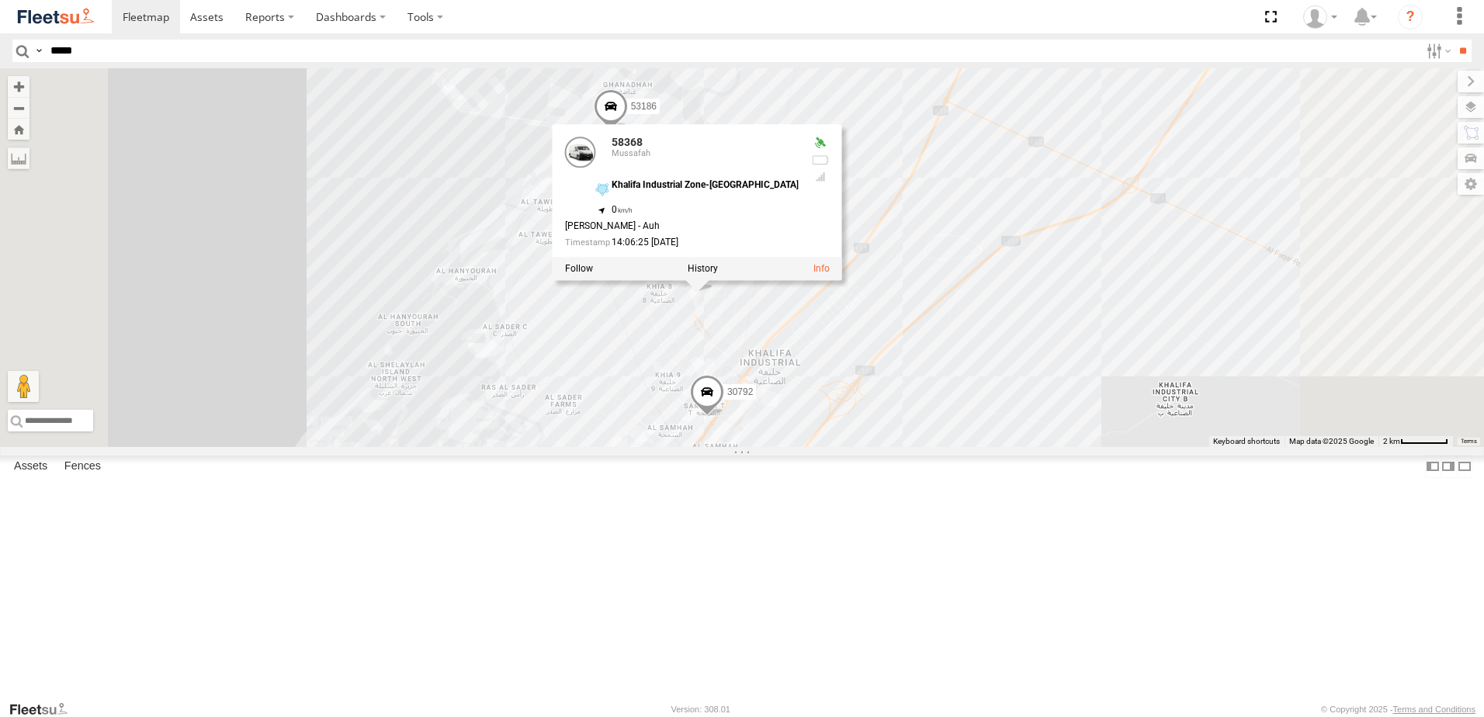
click at [1037, 265] on div "30427 93668 93660 30426 93664 88129 93591 33970 93659 53186 93586-auh 16884/T 9…" at bounding box center [742, 257] width 1484 height 379
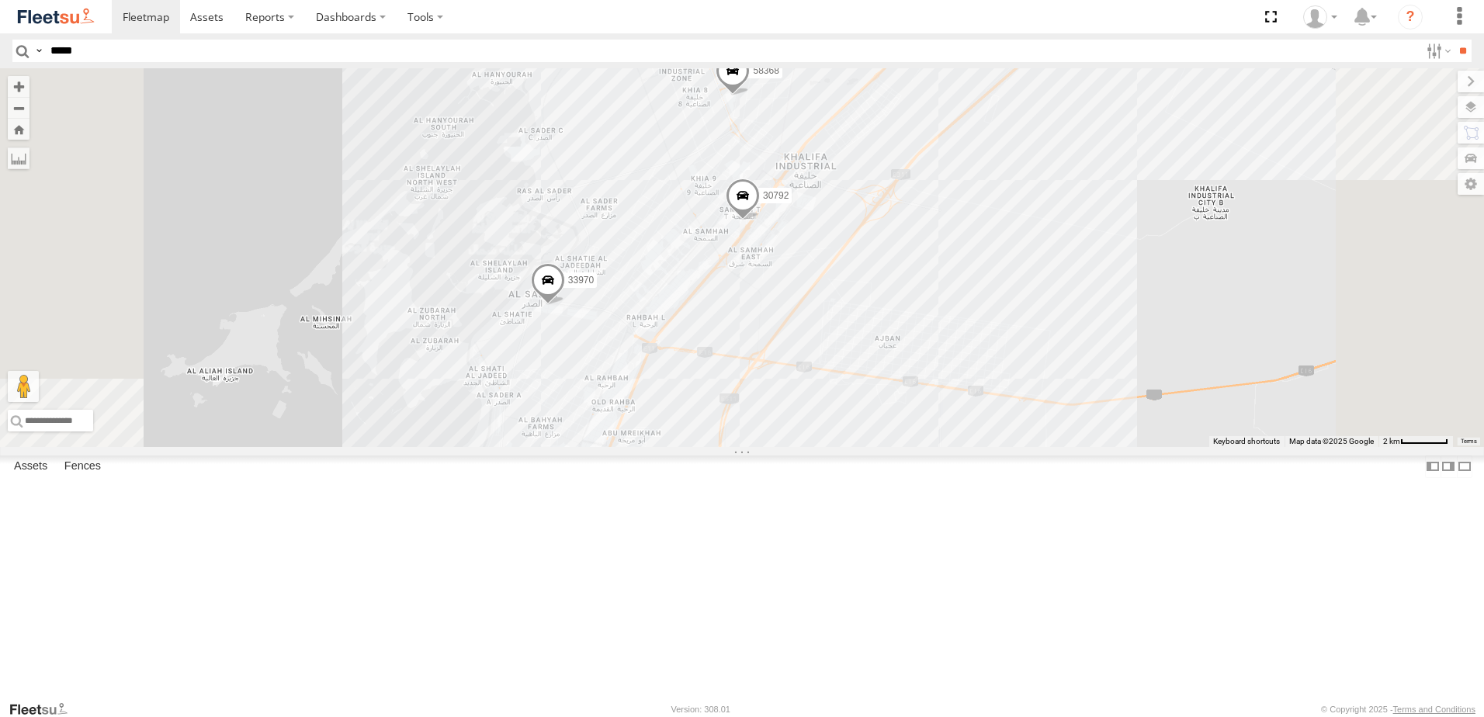
drag, startPoint x: 972, startPoint y: 350, endPoint x: 1003, endPoint y: 157, distance: 195.8
click at [1006, 153] on div "30427 93668 93660 30426 93664 88129 93591 33970 93659 53186 93586-auh 16884/T 9…" at bounding box center [742, 257] width 1484 height 379
click at [563, 309] on span at bounding box center [546, 288] width 34 height 42
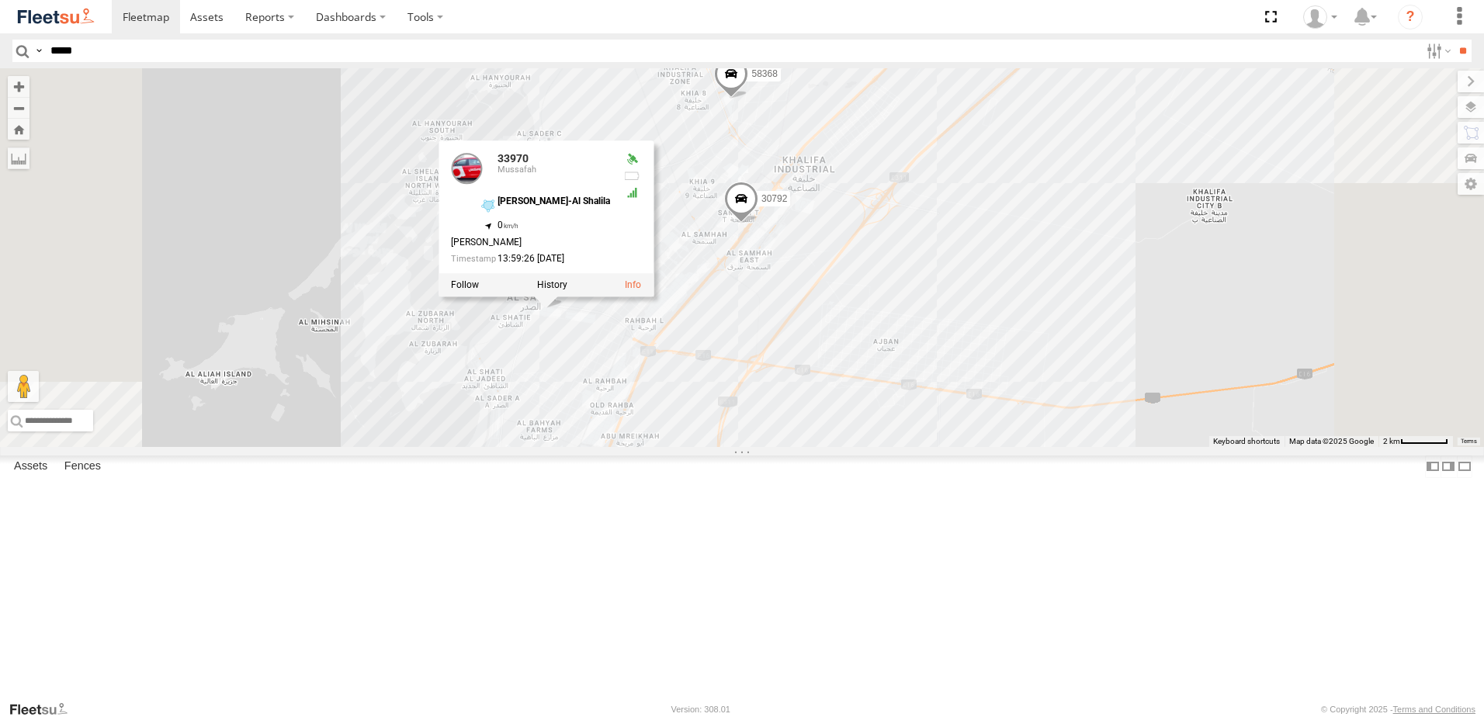
click at [966, 235] on div "30427 93668 93660 30426 93664 88129 93591 33970 93659 53186 93586-auh 16884/T 9…" at bounding box center [742, 257] width 1484 height 379
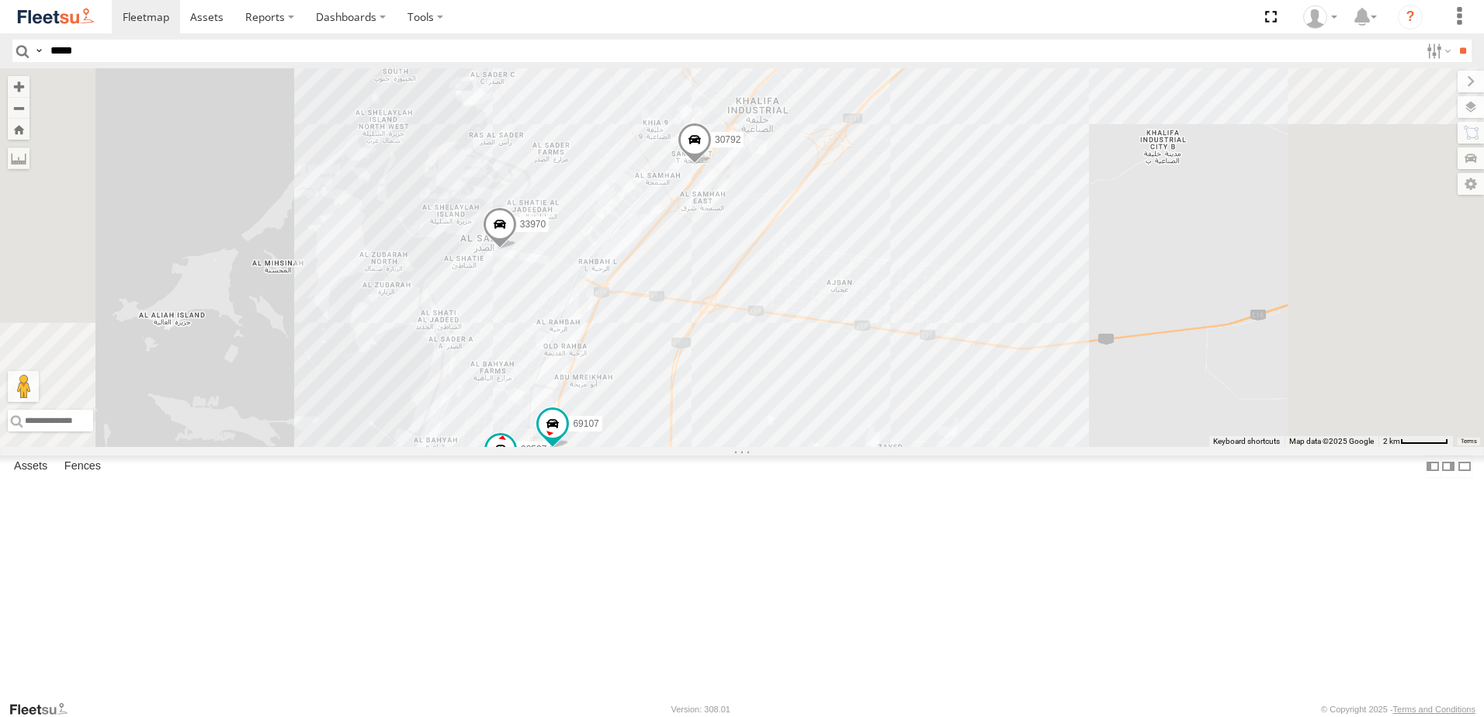
drag, startPoint x: 955, startPoint y: 283, endPoint x: 896, endPoint y: 221, distance: 85.6
click at [896, 219] on div "30427 93668 93660 30426 93664 88129 93591 33970 93659 53186 93586-auh 16884/T 9…" at bounding box center [742, 257] width 1484 height 379
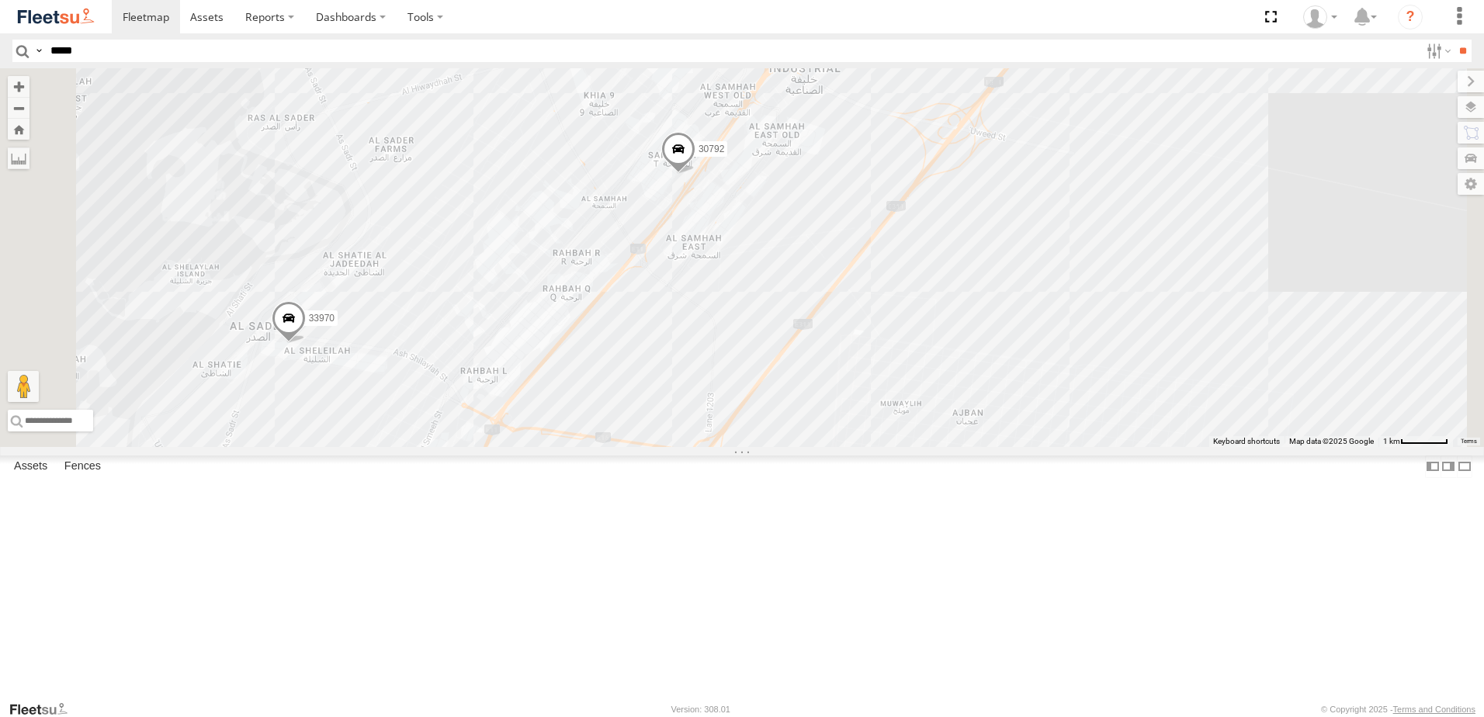
click at [695, 174] on span at bounding box center [678, 153] width 34 height 42
click at [1168, 348] on div "30427 93668 93660 30426 93664 88129 93591 33970 93659 53186 93586-auh 16884/T 9…" at bounding box center [742, 257] width 1484 height 379
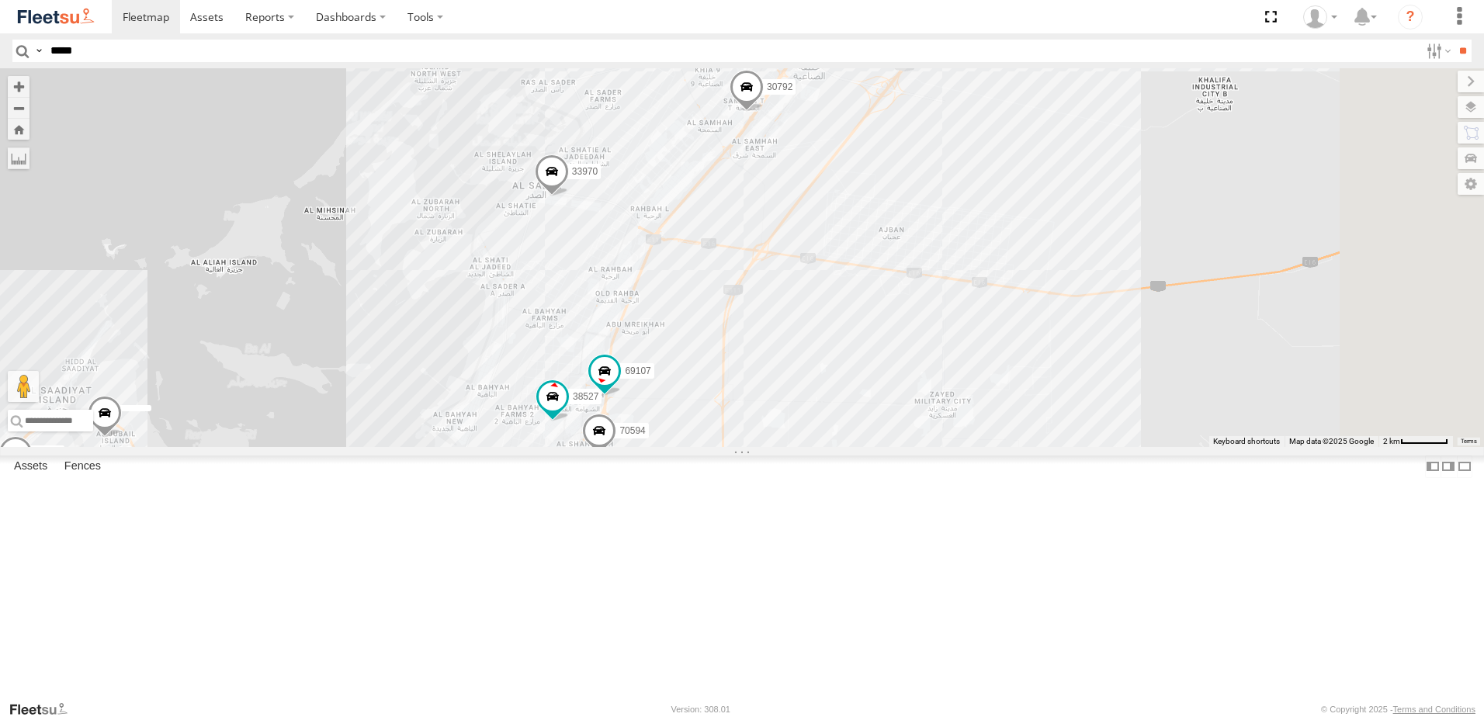
drag, startPoint x: 1185, startPoint y: 362, endPoint x: 1105, endPoint y: 272, distance: 119.8
click at [1105, 272] on div "30427 93668 93660 30426 93664 88129 93591 33970 93659 53186 93586-auh 16884/T 9…" at bounding box center [742, 257] width 1484 height 379
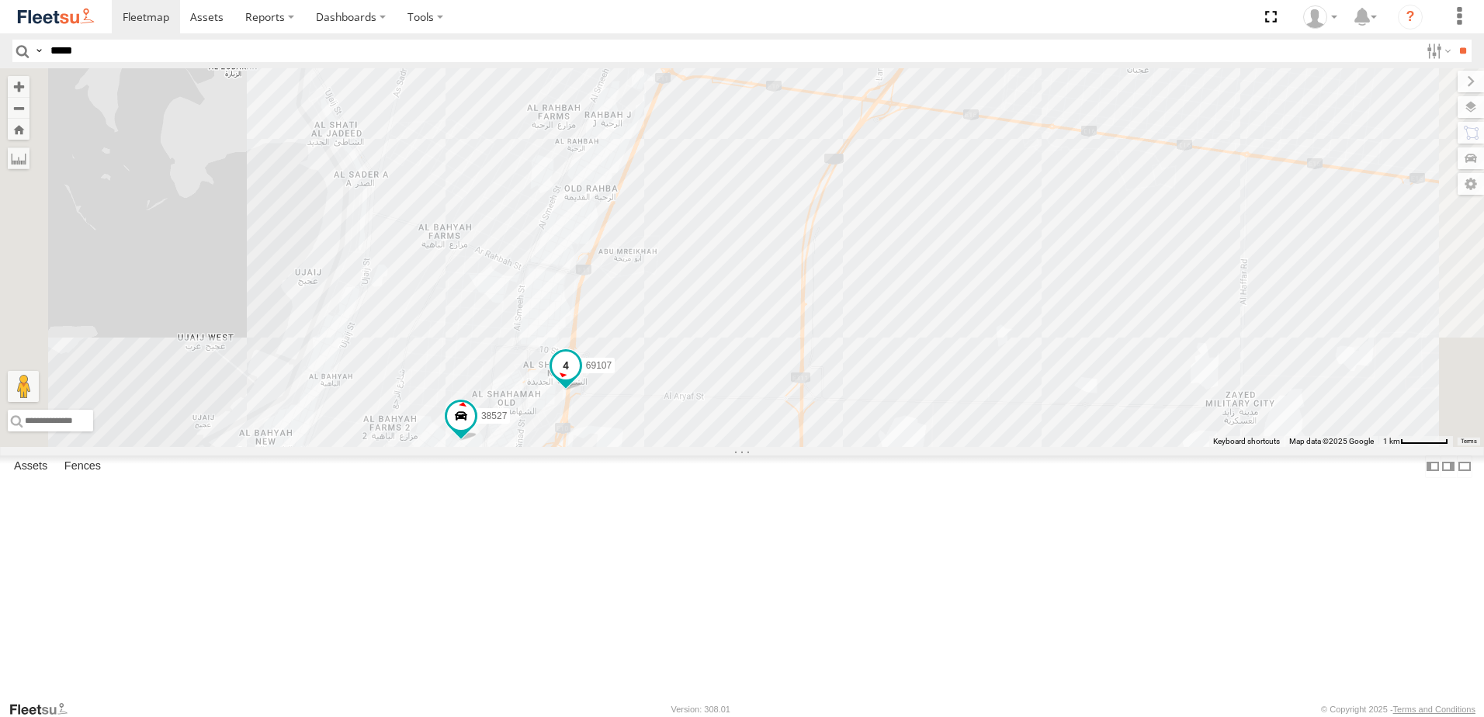
click at [583, 390] on span at bounding box center [566, 369] width 34 height 42
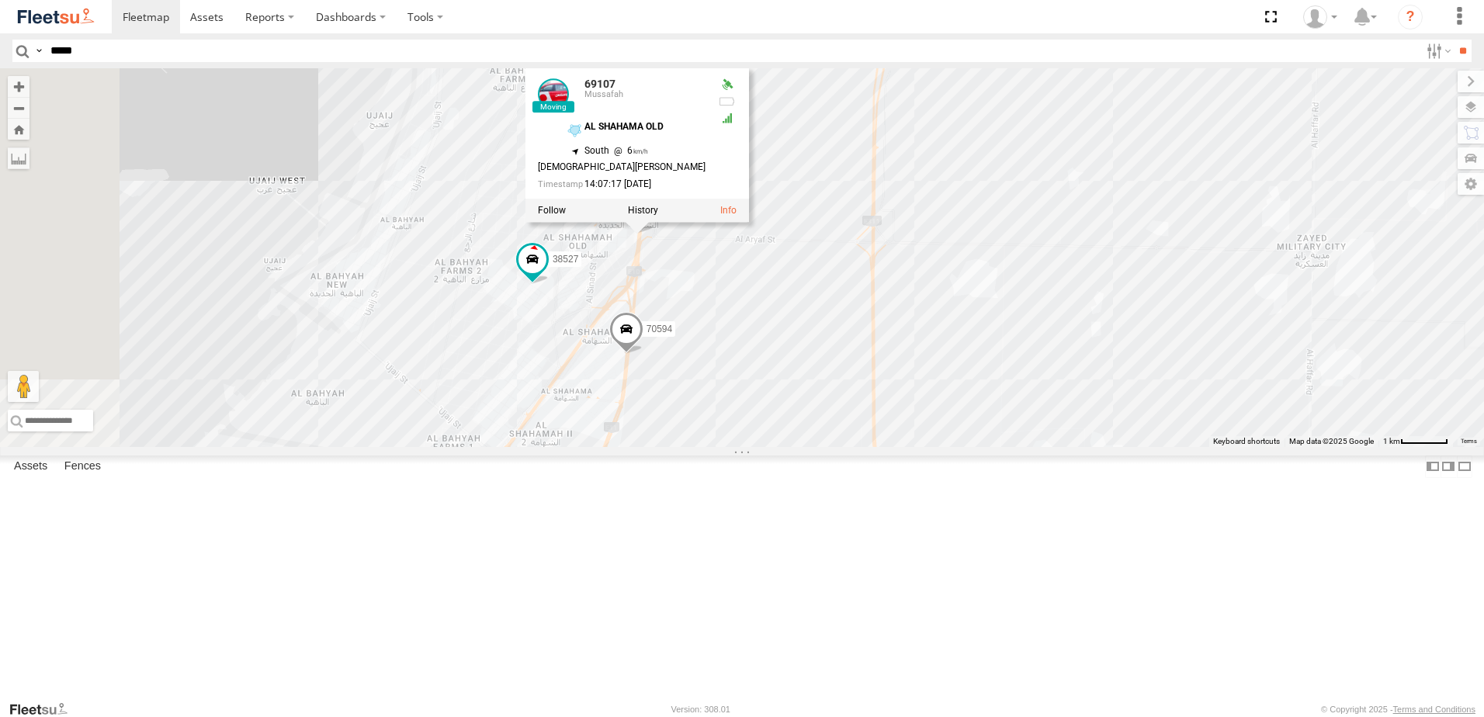
drag, startPoint x: 867, startPoint y: 532, endPoint x: 940, endPoint y: 375, distance: 172.9
click at [940, 375] on div "30427 93668 93660 30426 93664 88129 93591 33970 93659 53186 93586-auh 16884/T 9…" at bounding box center [742, 257] width 1484 height 379
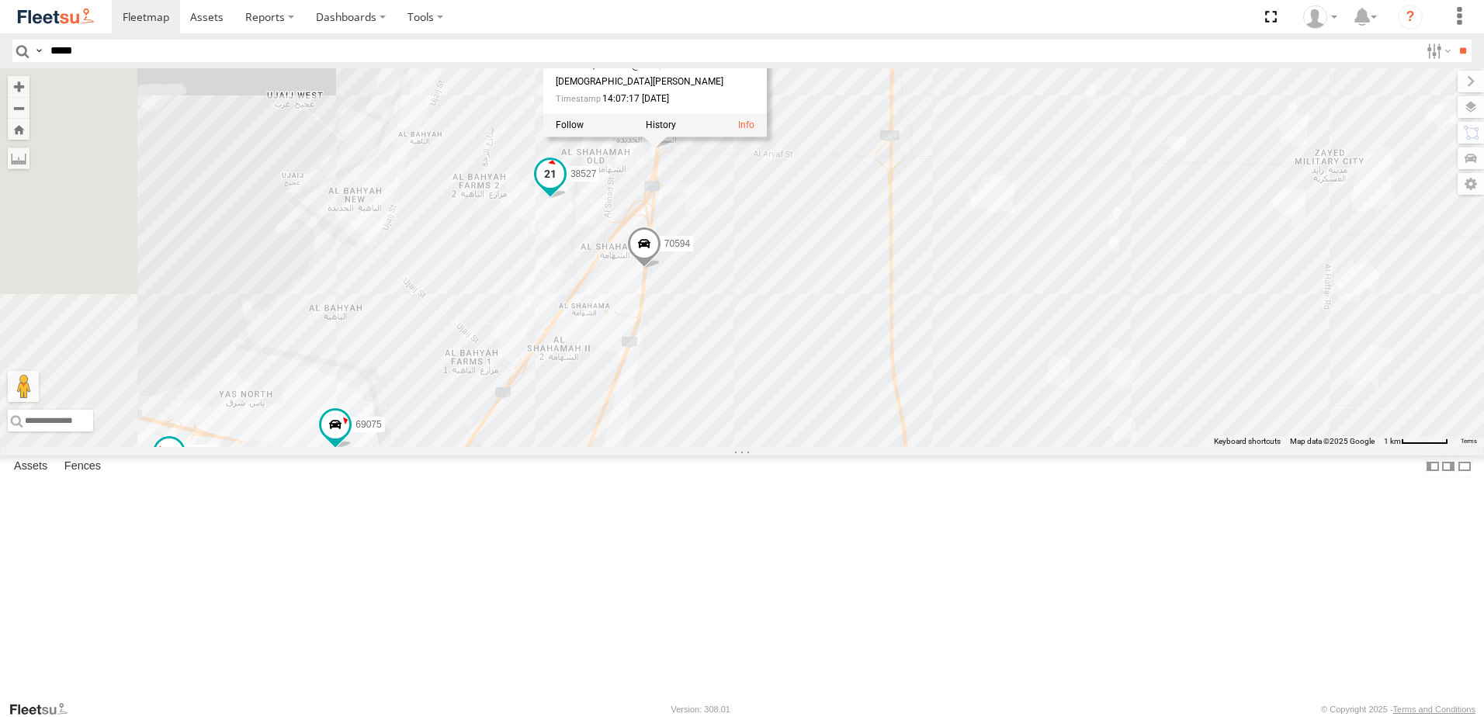
click at [564, 189] on span at bounding box center [550, 175] width 28 height 28
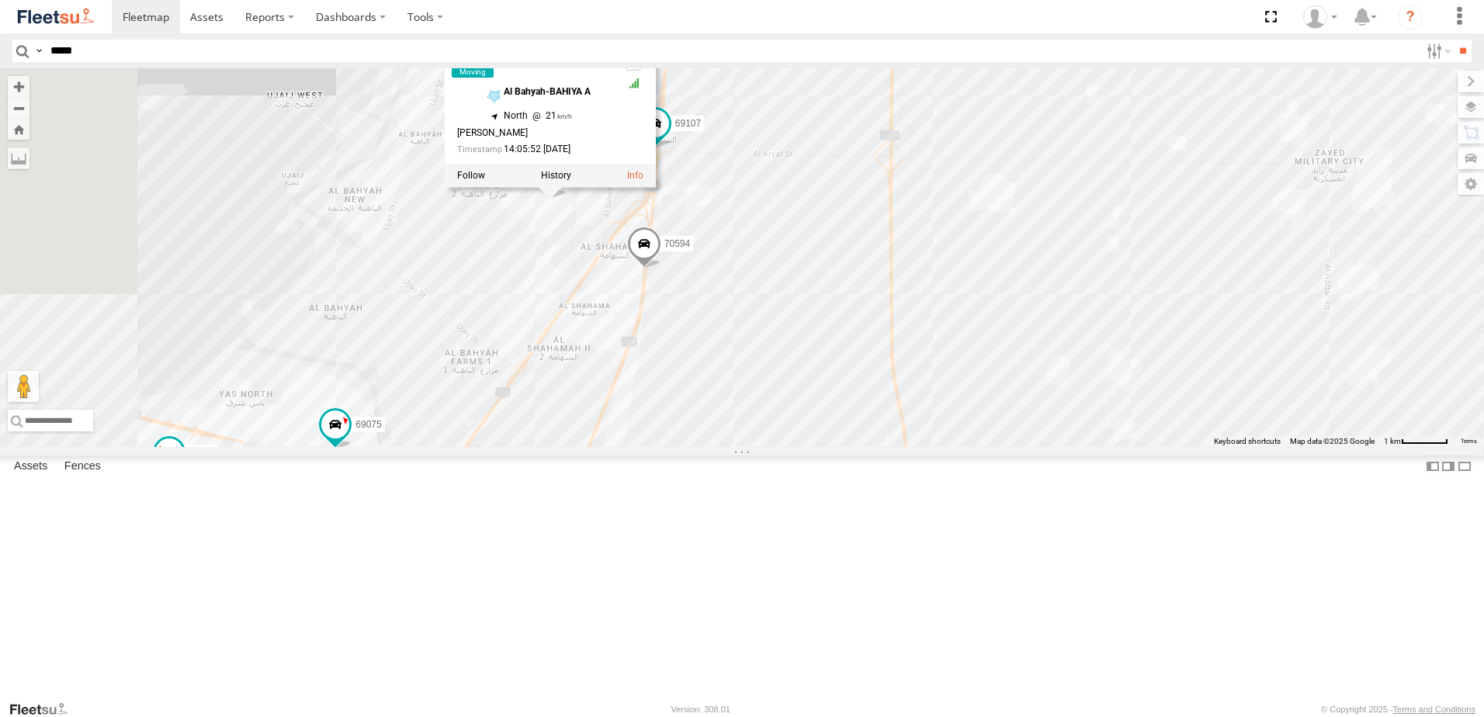
click at [661, 269] on span at bounding box center [644, 248] width 34 height 42
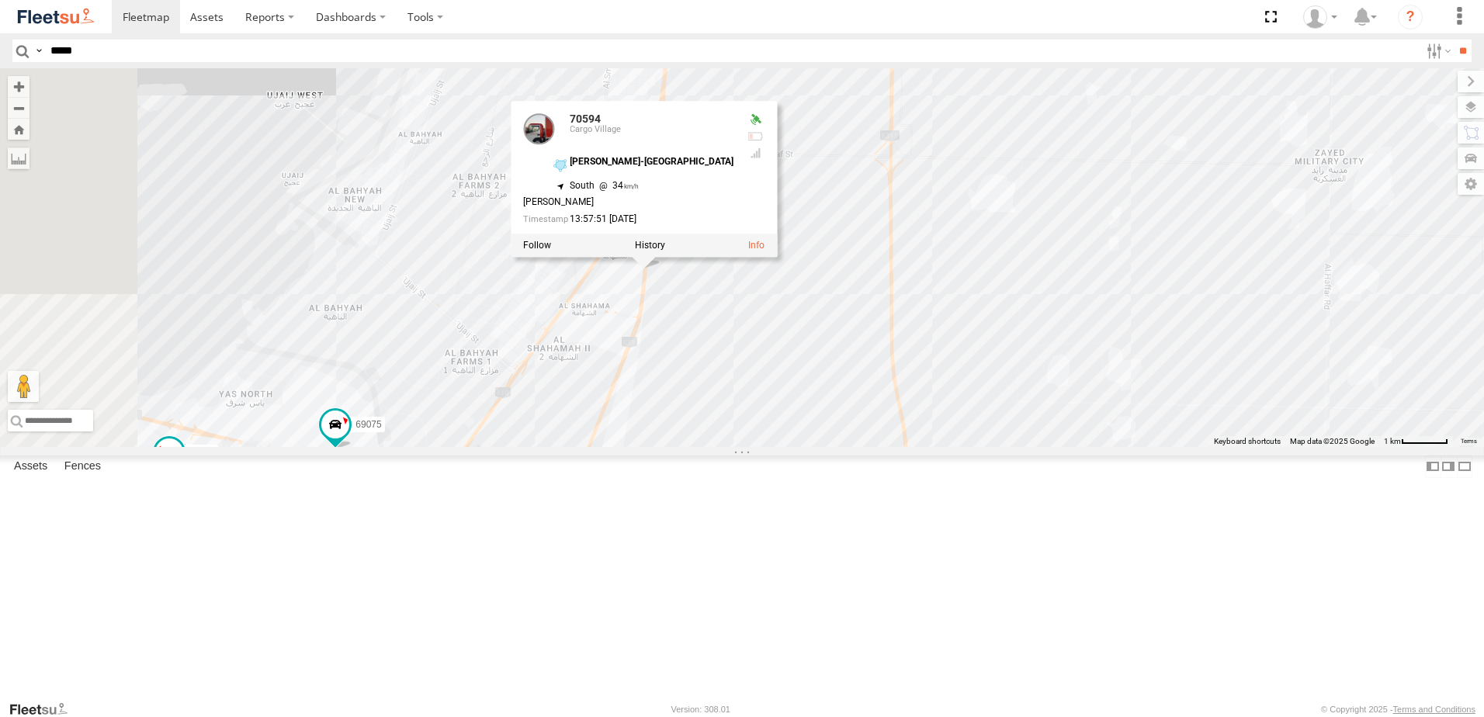
click at [742, 447] on div "30427 93668 93660 30426 93664 88129 93591 33970 93659 53186 93586-auh 16884/T 9…" at bounding box center [742, 257] width 1484 height 379
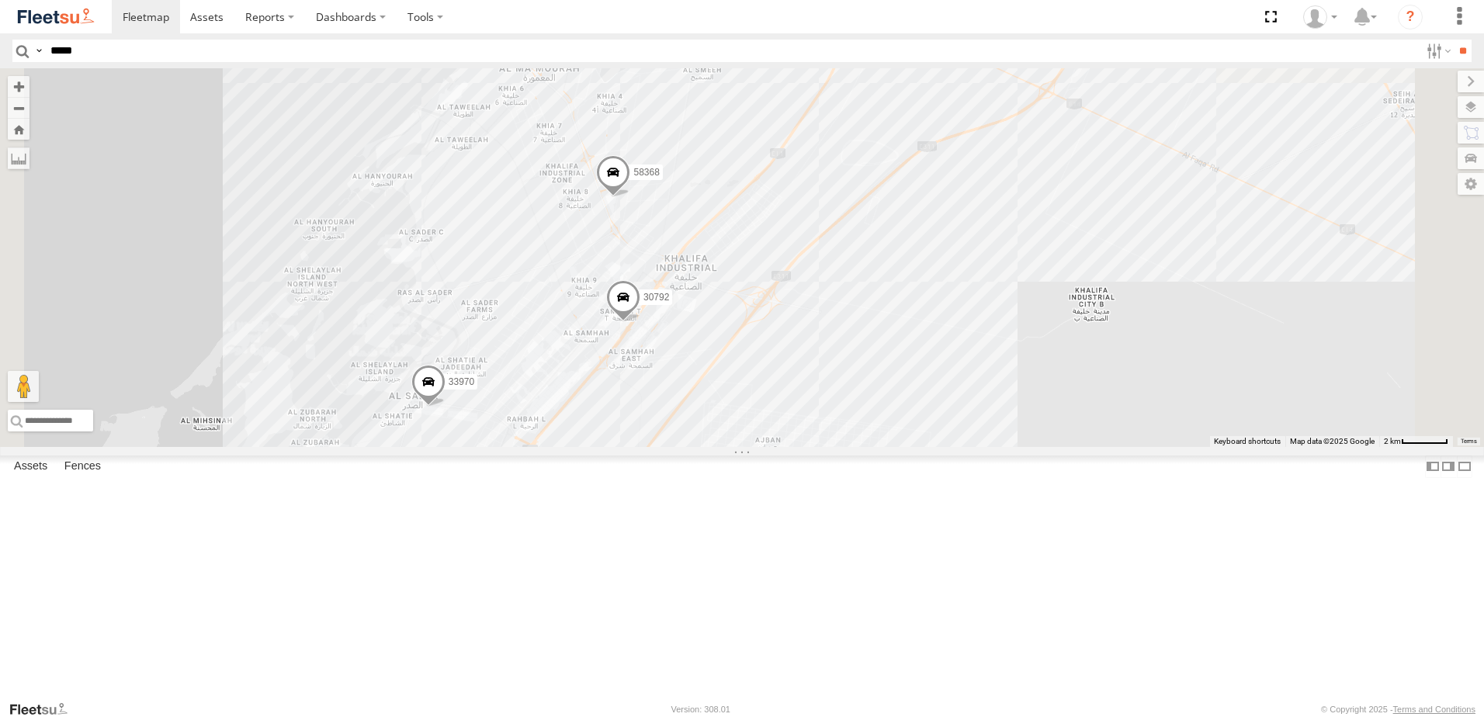
drag, startPoint x: 1003, startPoint y: 235, endPoint x: 913, endPoint y: 574, distance: 350.7
click at [916, 447] on div "30427 93668 93660 30426 93664 88129 93591 33970 93659 53186 93586-auh 16884/T 9…" at bounding box center [742, 257] width 1484 height 379
click at [632, 342] on span at bounding box center [615, 321] width 34 height 42
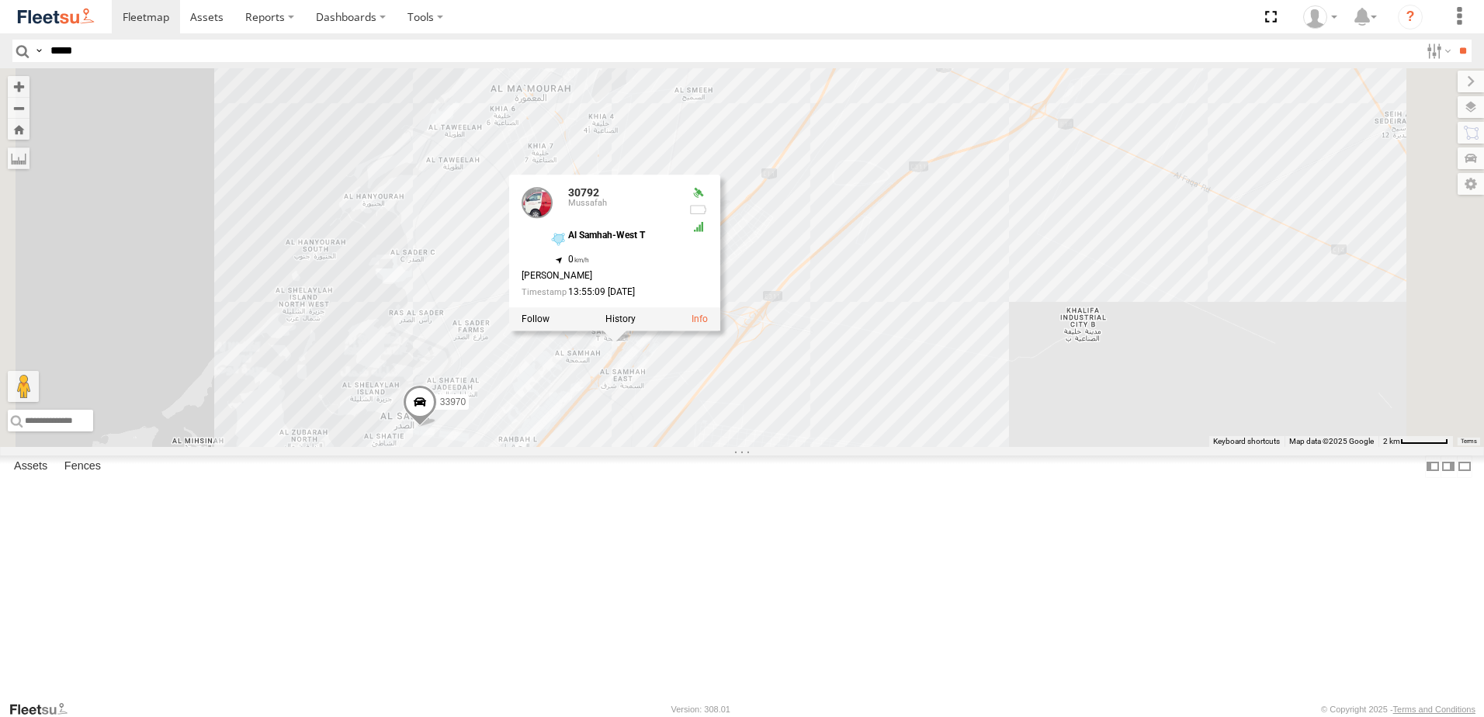
click at [919, 261] on div "30427 93668 93660 30426 93664 88129 93591 33970 93659 53186 93586-auh 16884/T 9…" at bounding box center [742, 257] width 1484 height 379
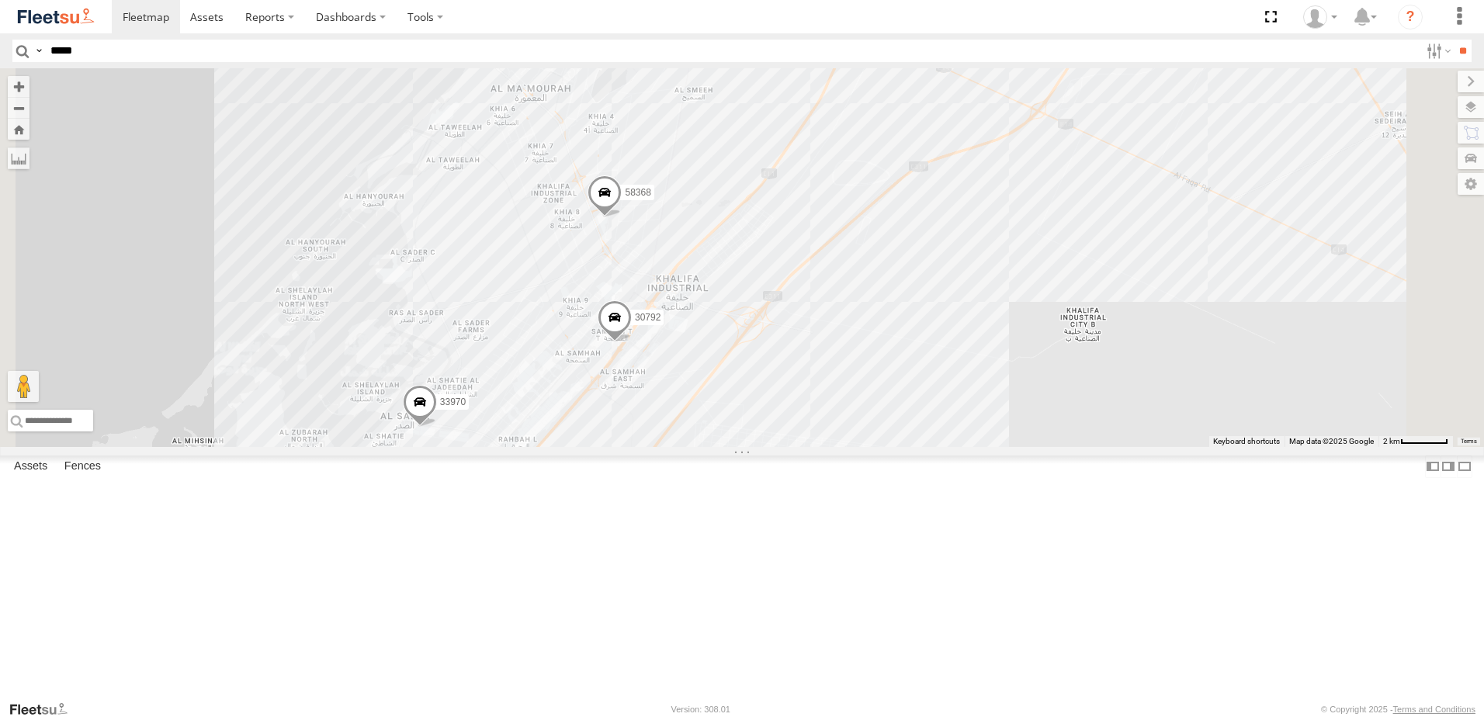
click at [437, 428] on span at bounding box center [420, 407] width 34 height 42
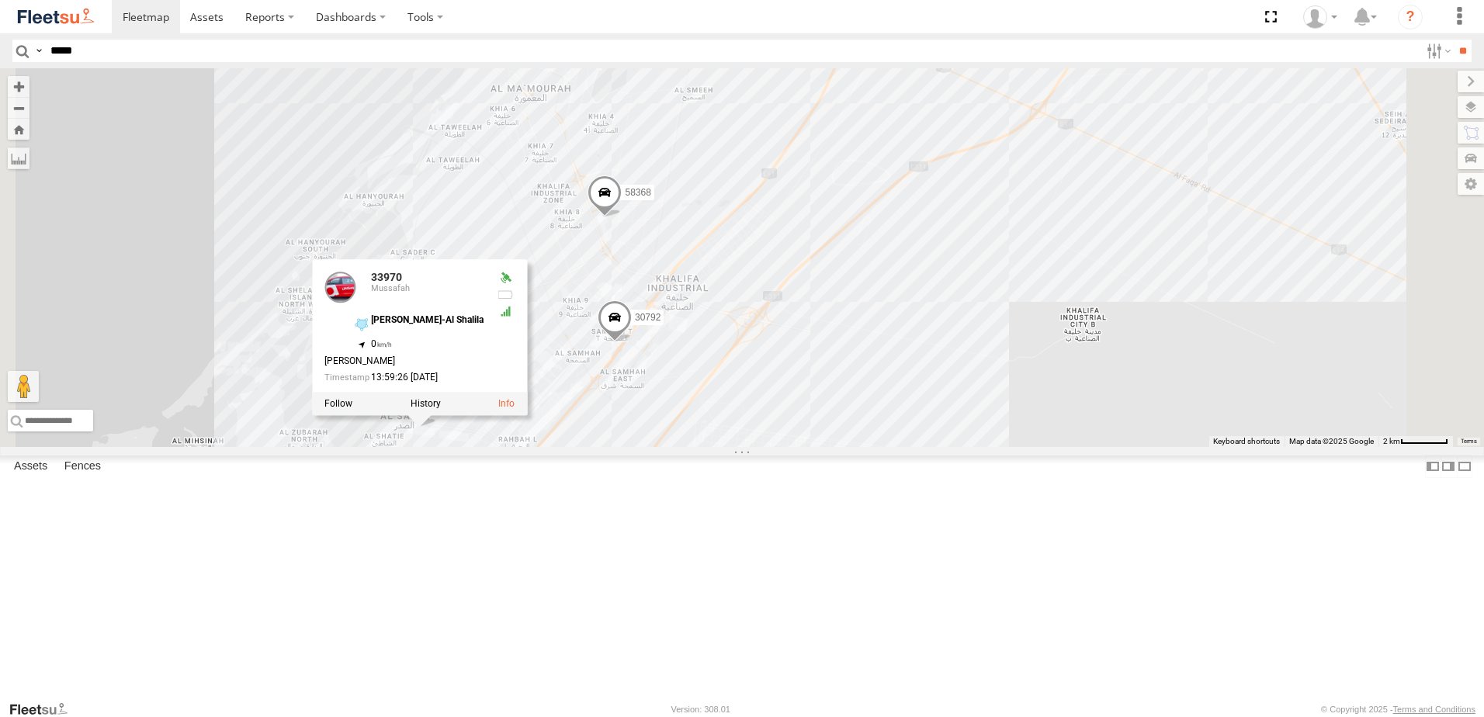
click at [622, 218] on span at bounding box center [605, 197] width 34 height 42
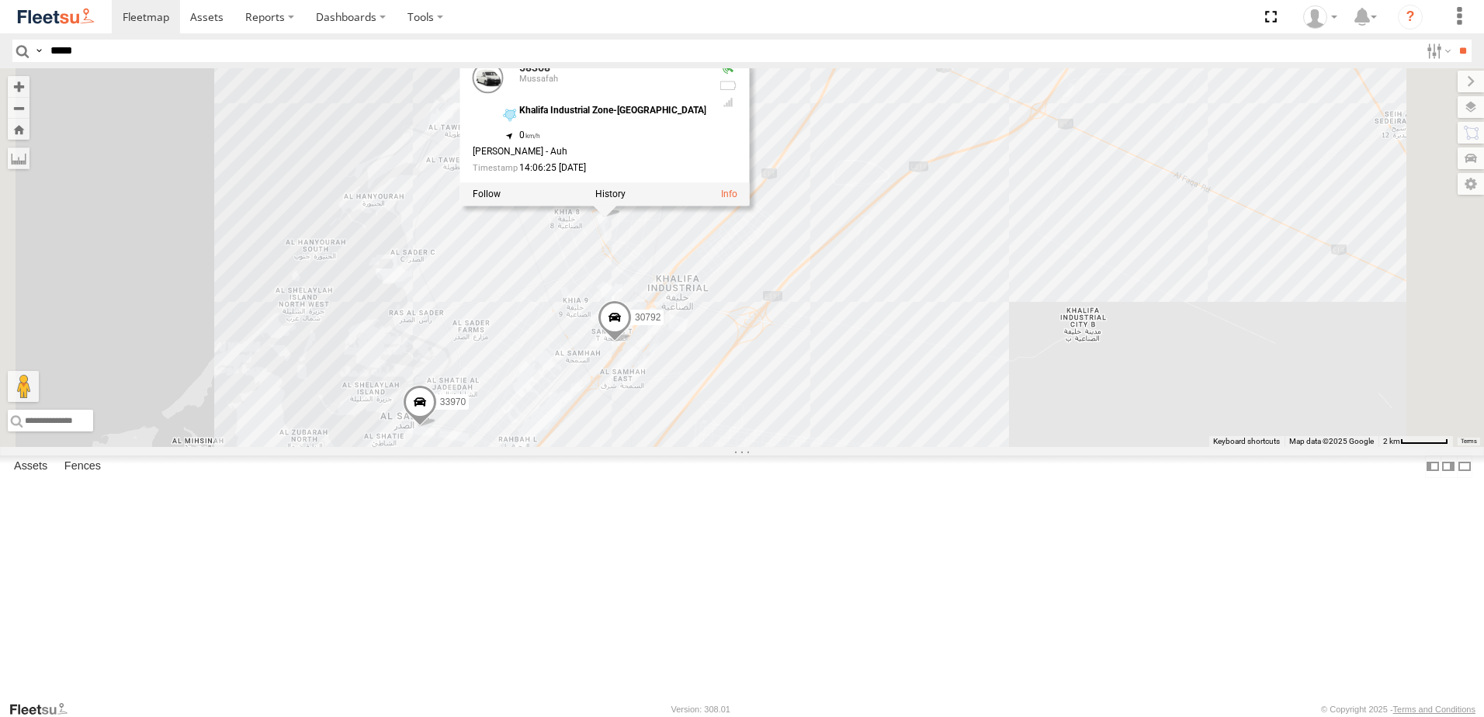
click at [536, 57] on span at bounding box center [518, 36] width 34 height 42
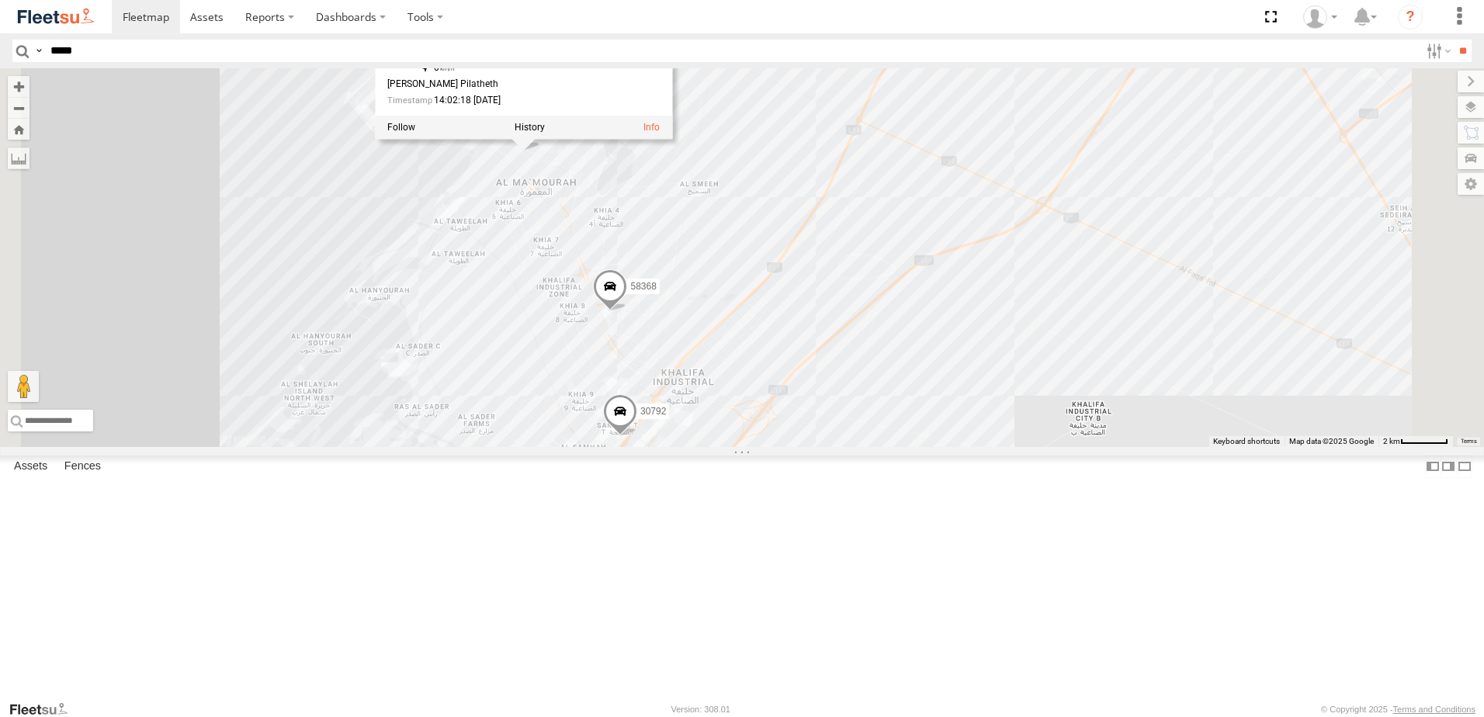
drag, startPoint x: 872, startPoint y: 176, endPoint x: 870, endPoint y: 276, distance: 99.4
click at [870, 276] on div "30427 93668 93660 30426 93664 88129 93591 33970 93659 53186 93586-auh 16884/T 9…" at bounding box center [742, 257] width 1484 height 379
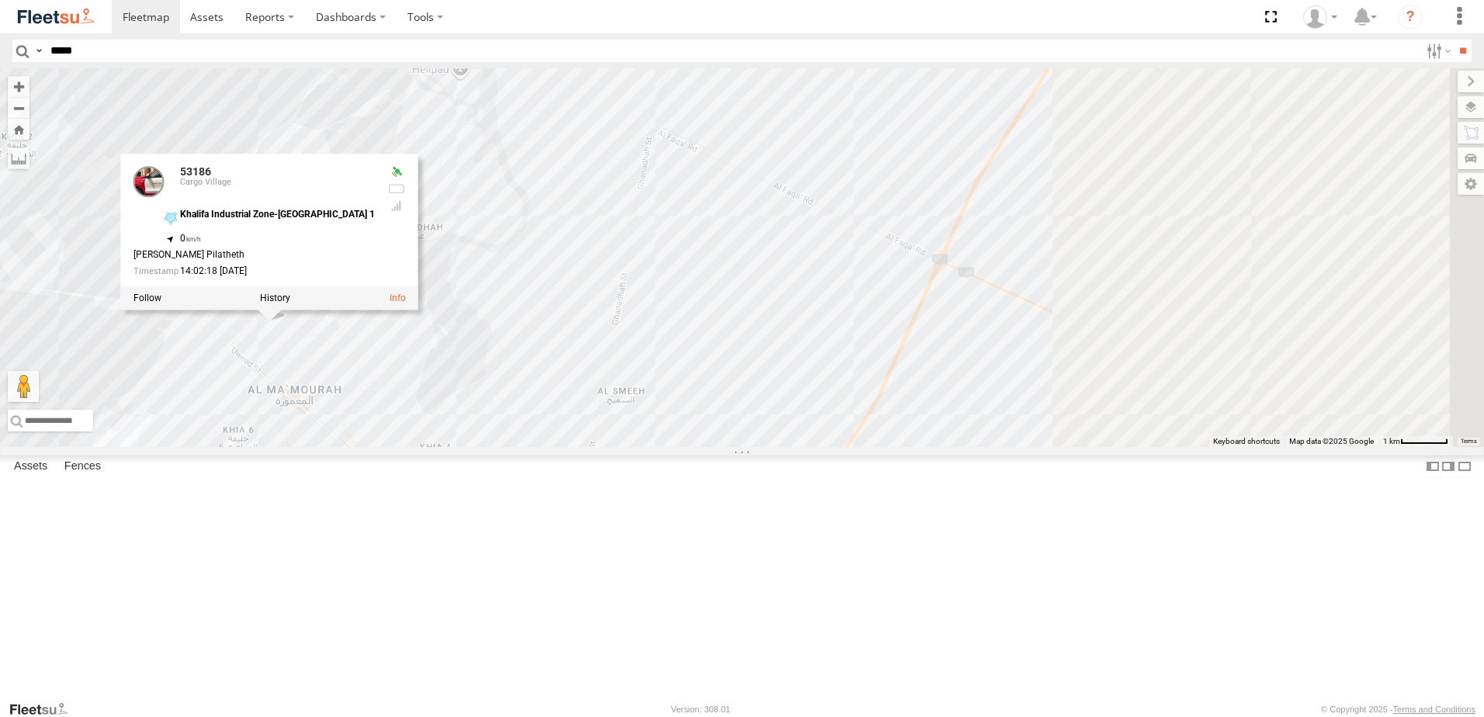
drag, startPoint x: 889, startPoint y: 274, endPoint x: 754, endPoint y: 299, distance: 137.3
click at [754, 299] on div "30427 93668 93660 30426 93664 88129 93591 33970 93659 53186 93586-auh 16884/T 9…" at bounding box center [742, 257] width 1484 height 379
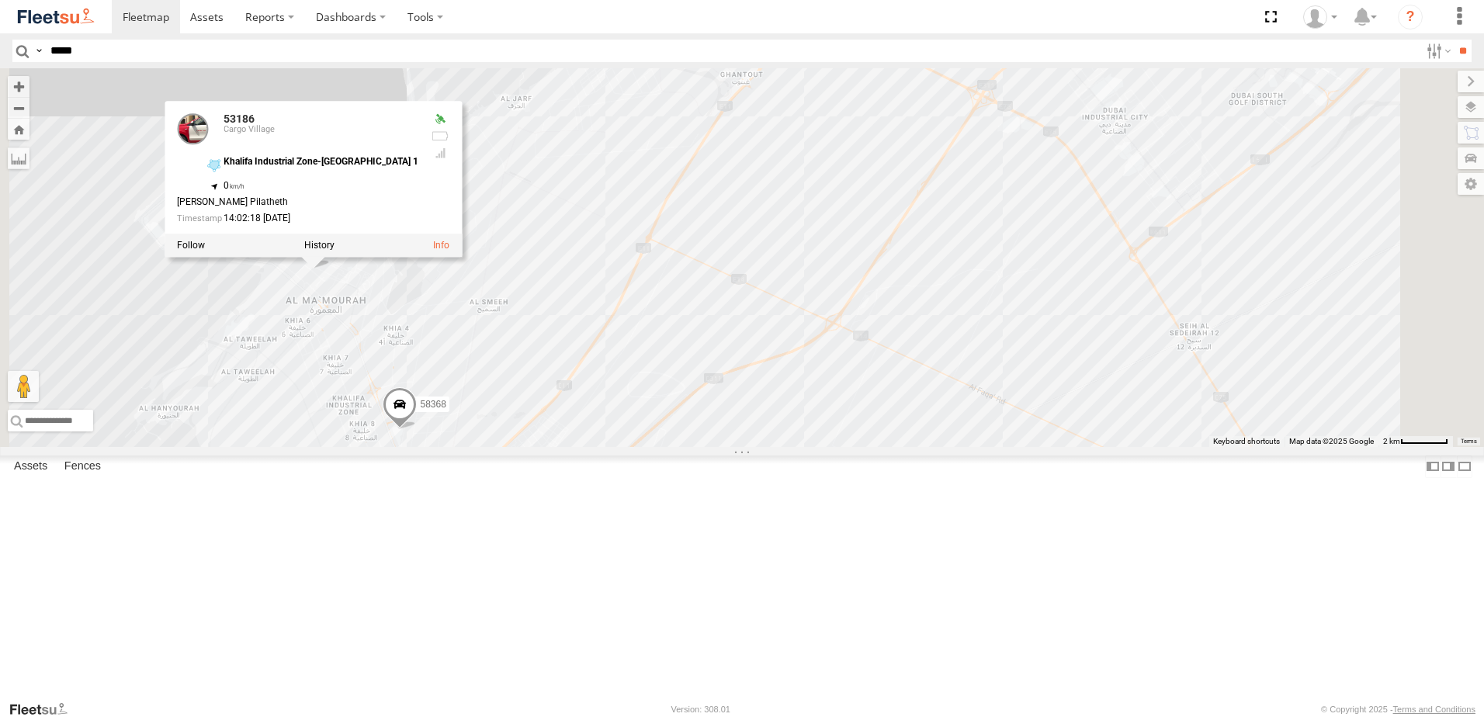
click at [715, 398] on div "30427 93668 93660 30426 93664 88129 93591 33970 93659 53186 93586-auh 16884/T 9…" at bounding box center [742, 257] width 1484 height 379
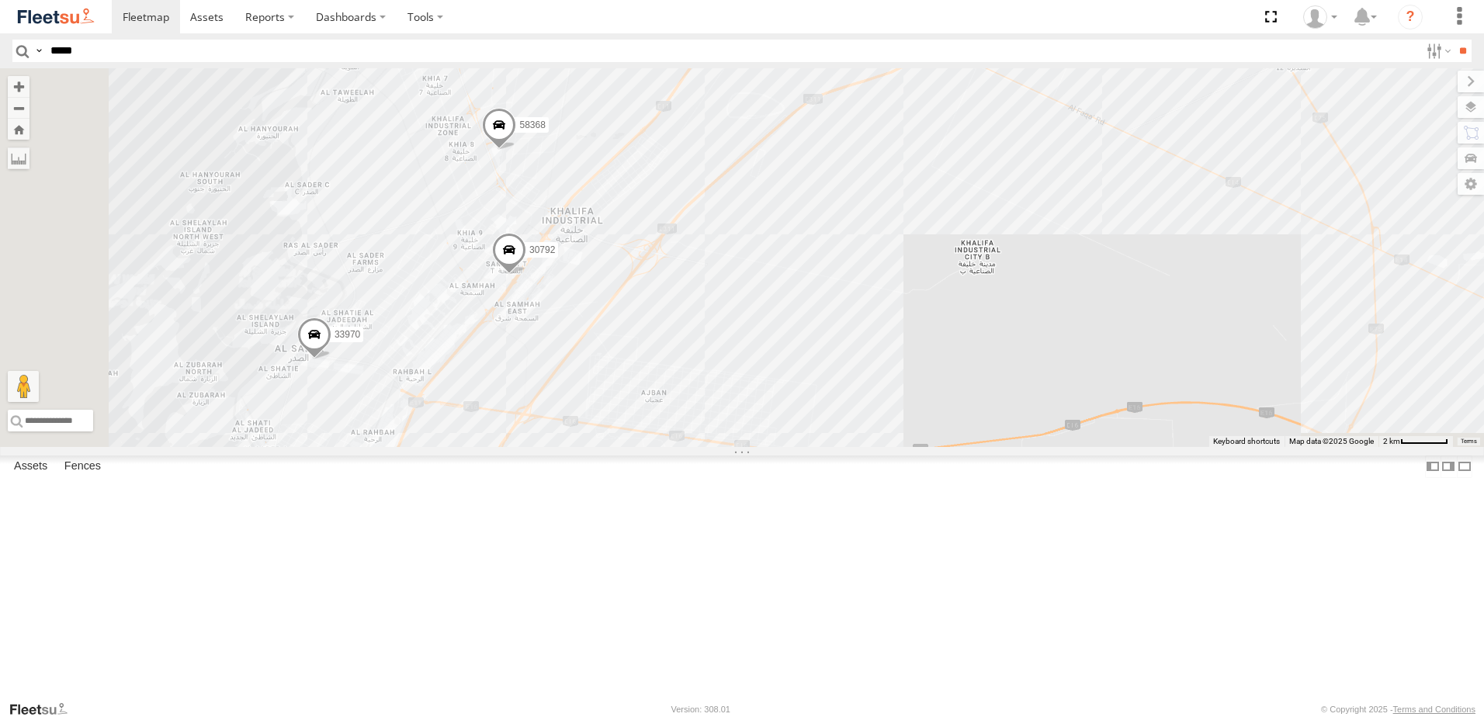
drag, startPoint x: 692, startPoint y: 482, endPoint x: 806, endPoint y: 177, distance: 325.6
click at [806, 177] on div "30427 93668 93660 30426 93664 88129 93591 33970 93659 53186 93586-auh 16884/T 9…" at bounding box center [742, 257] width 1484 height 379
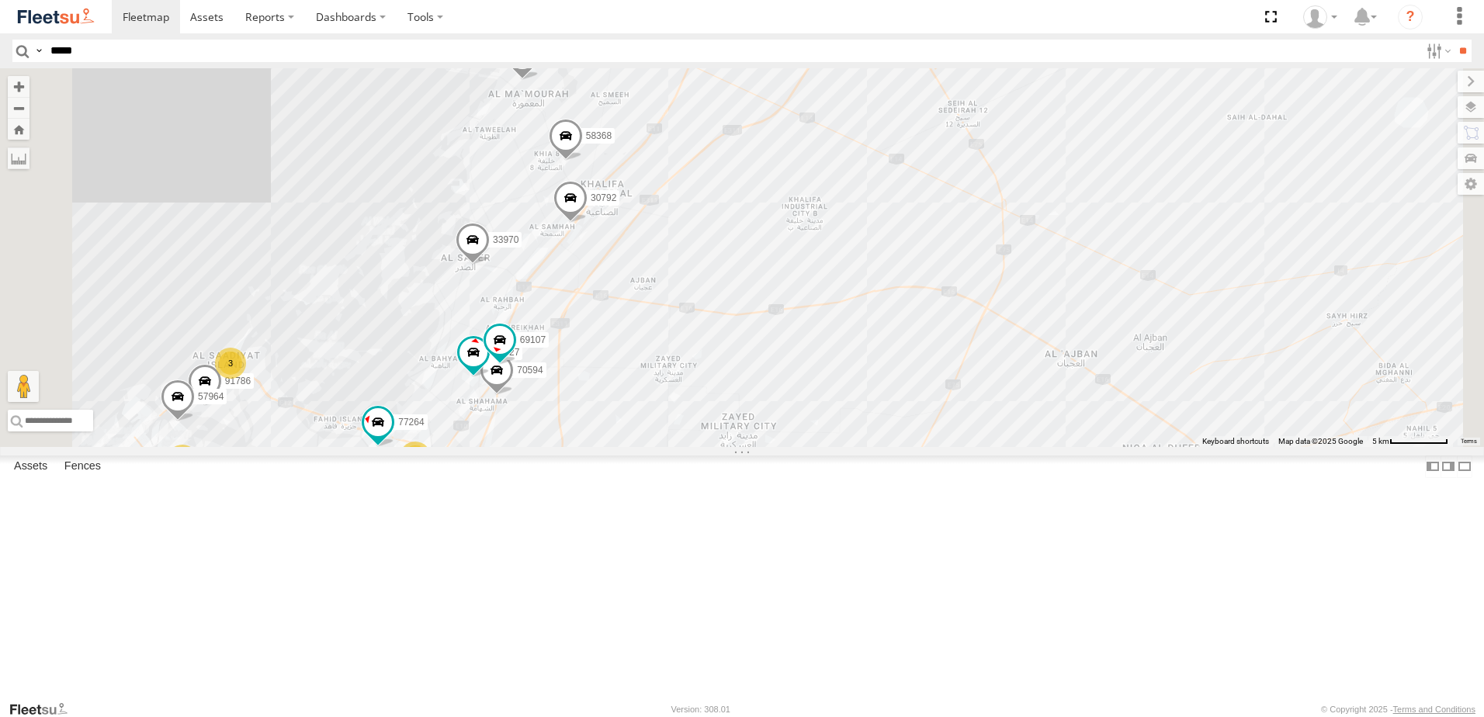
drag, startPoint x: 844, startPoint y: 380, endPoint x: 920, endPoint y: 284, distance: 121.6
click at [920, 284] on div "30427 93668 93660 30426 93664 88129 93591 33970 93659 53186 93586-auh 16884/T 9…" at bounding box center [742, 257] width 1484 height 379
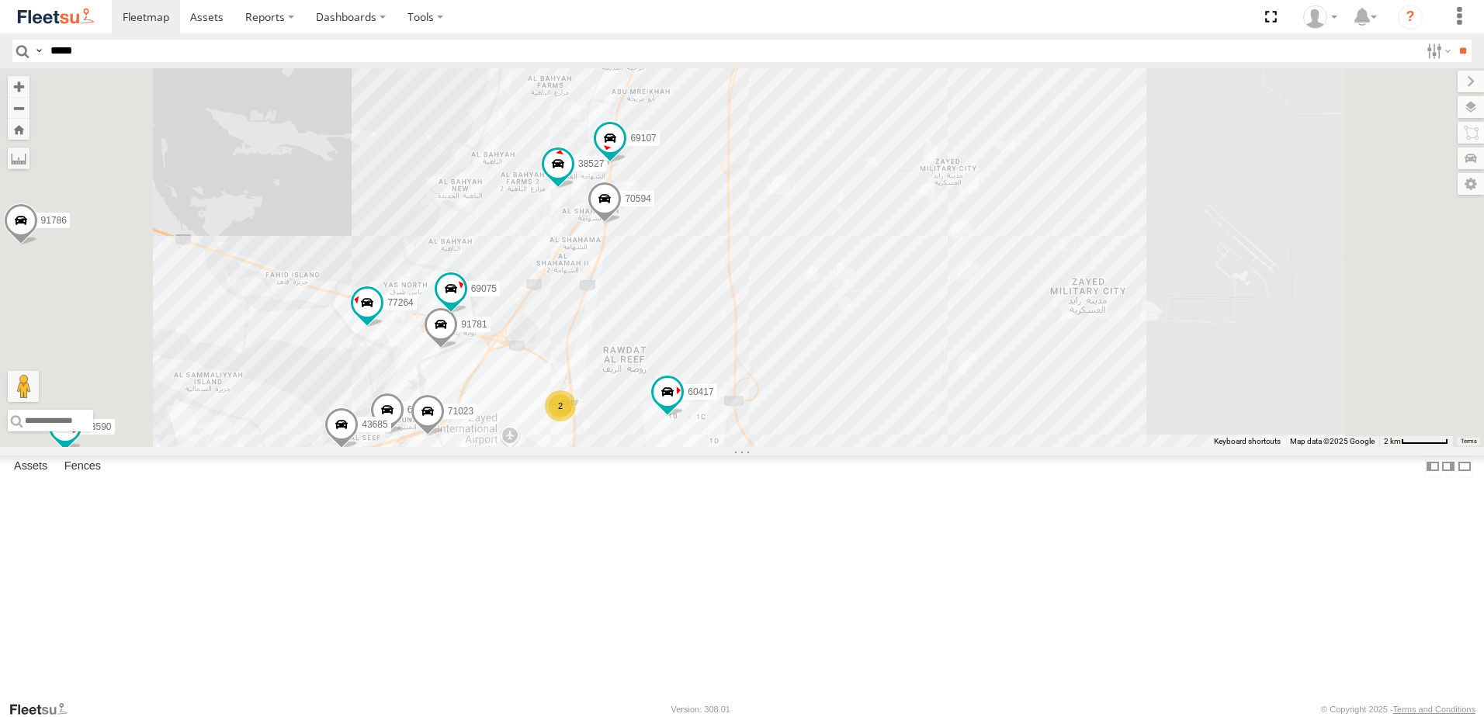
click at [622, 224] on span at bounding box center [605, 203] width 34 height 42
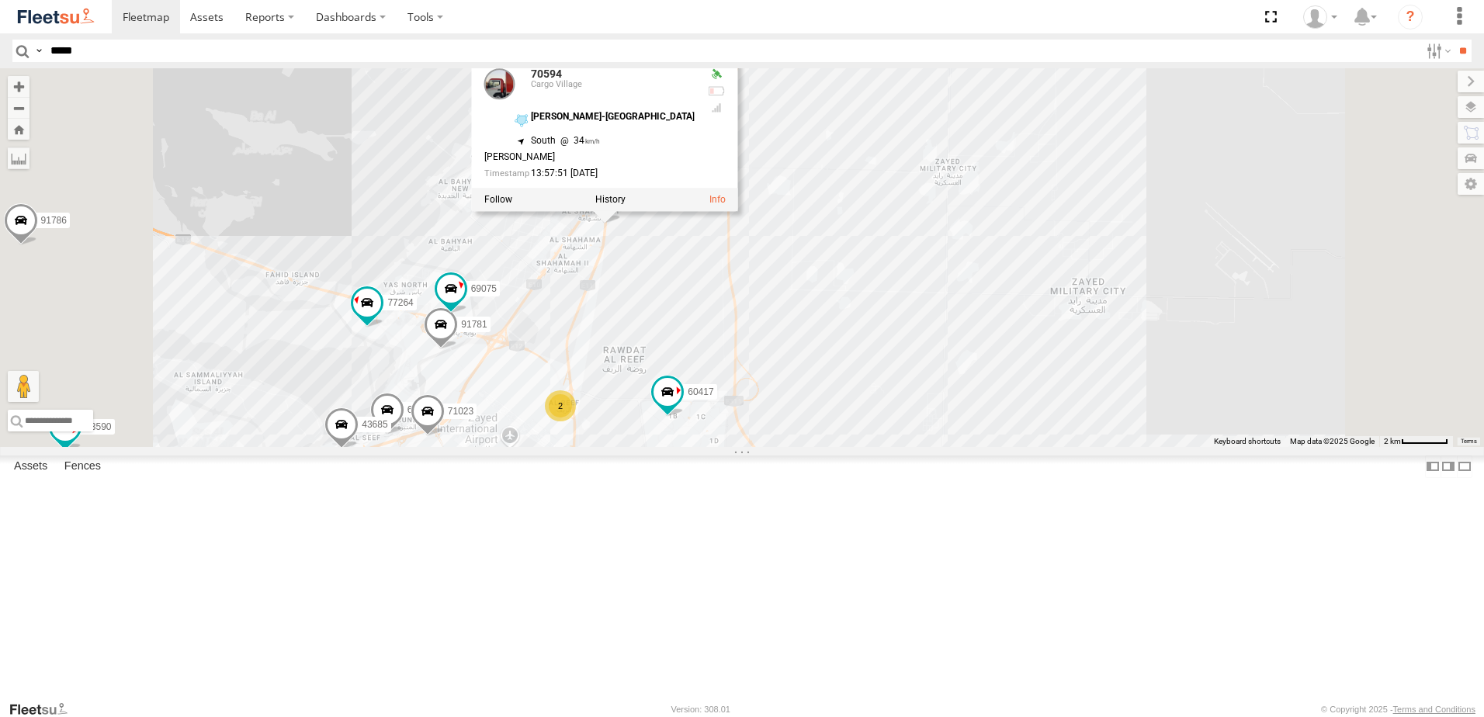
click at [636, 227] on div "30427 93668 93660 30426 93664 88129 93591 33970 93659 53186 93586-auh 16884/T 9…" at bounding box center [742, 257] width 1484 height 379
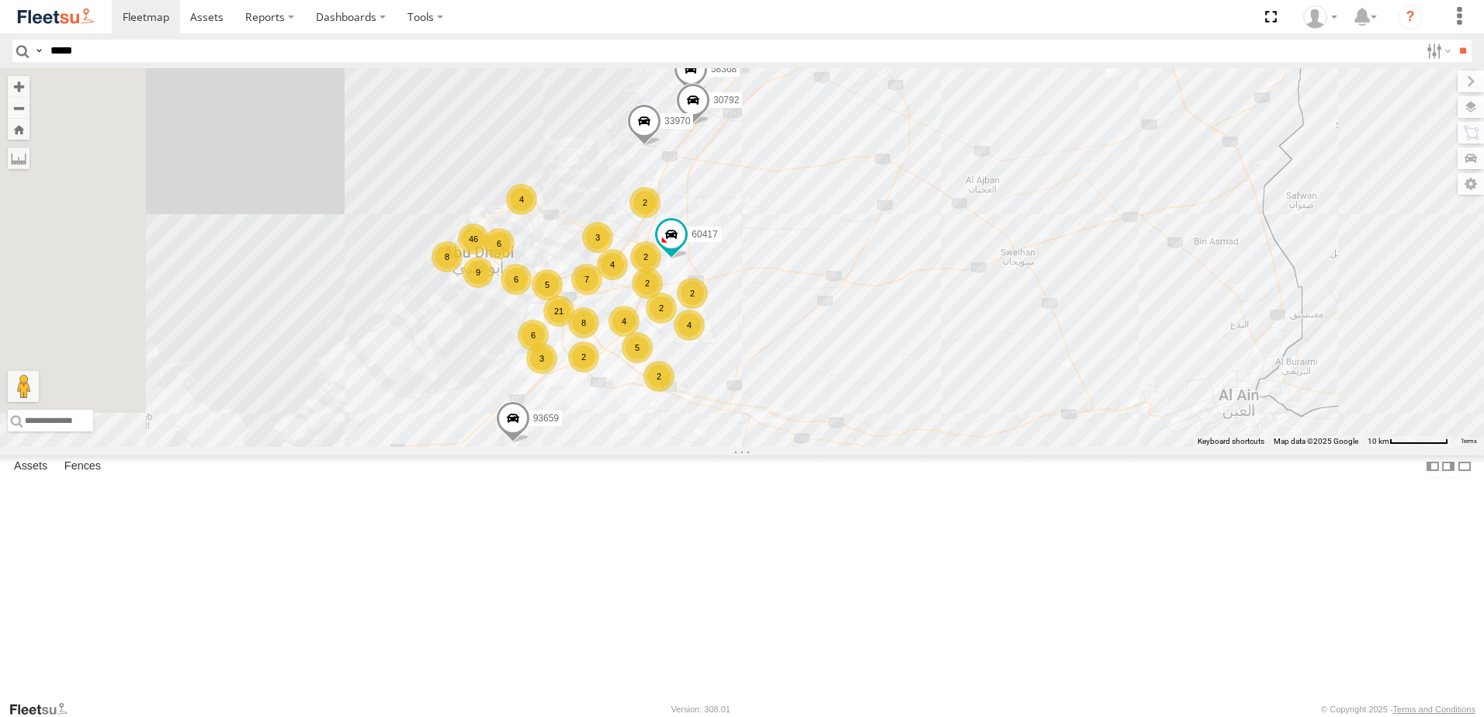
drag, startPoint x: -3, startPoint y: 584, endPoint x: 958, endPoint y: 312, distance: 999.2
click at [968, 313] on div "30427 93668 93660 30426 93664 88129 93591 7 46 5 3 5 4 30792 60417 6 21 33970 8…" at bounding box center [742, 257] width 1484 height 379
